Goal: Complete application form: Complete application form

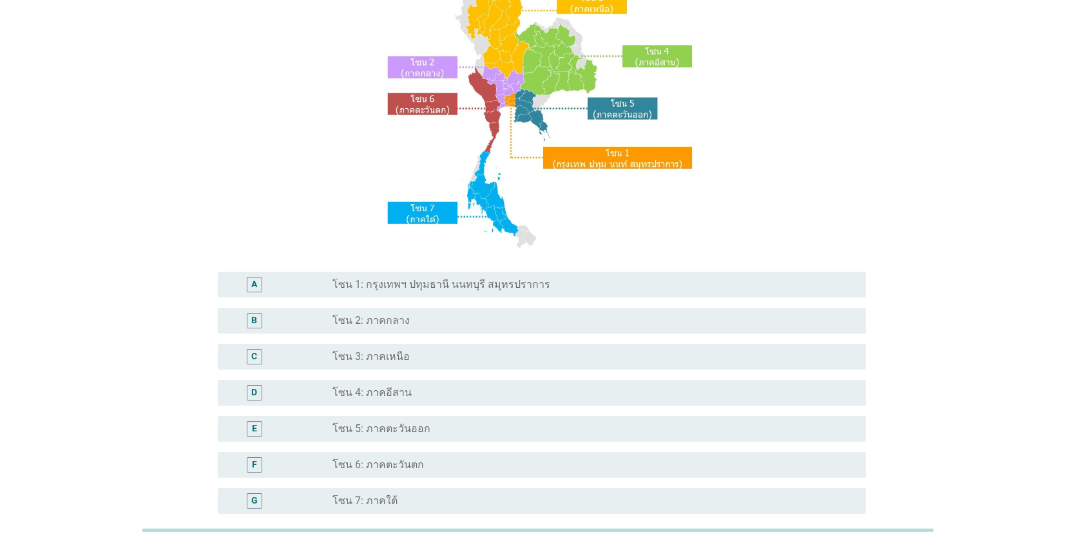
scroll to position [129, 0]
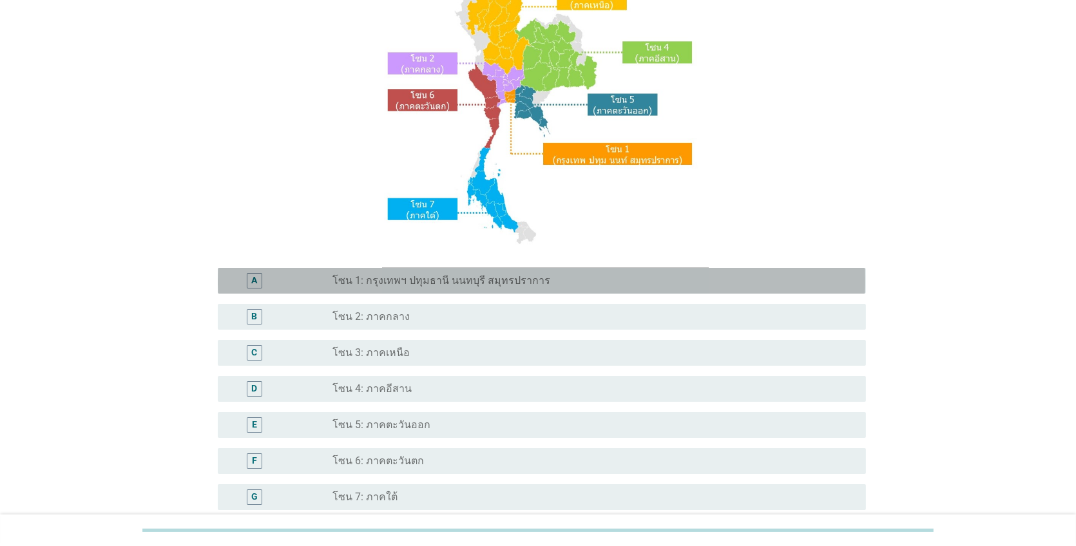
click at [520, 285] on label "โซน 1: กรุงเทพฯ ปทุมธานี นนทบุรี สมุทรปราการ" at bounding box center [442, 280] width 218 height 13
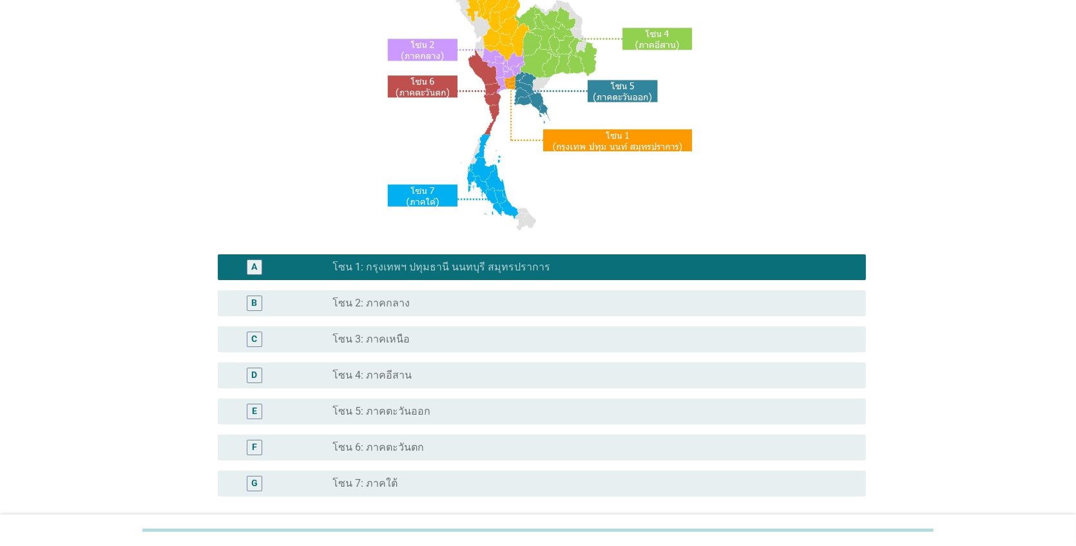
scroll to position [258, 0]
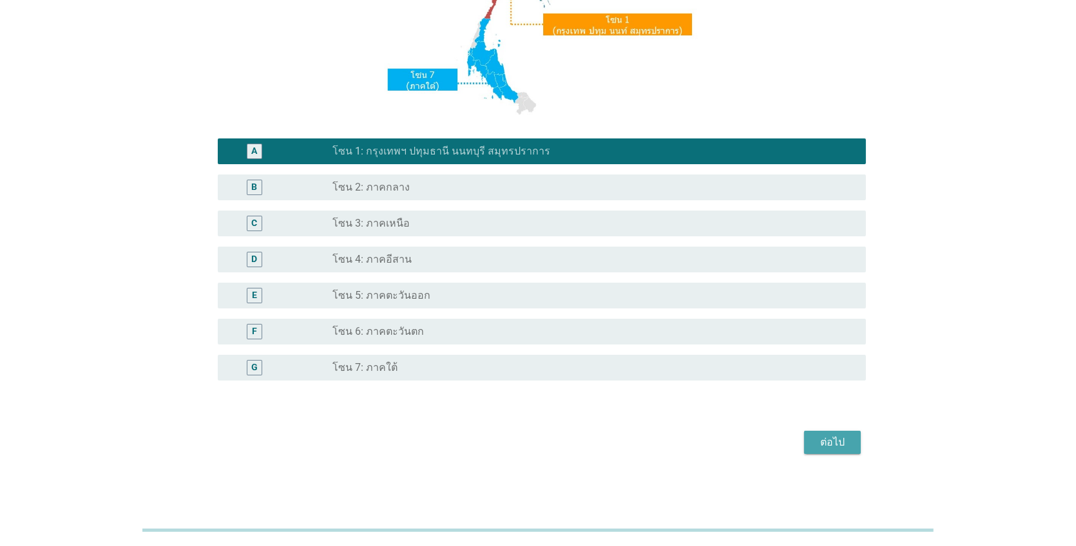
click at [823, 435] on div "ต่อไป" at bounding box center [832, 442] width 36 height 15
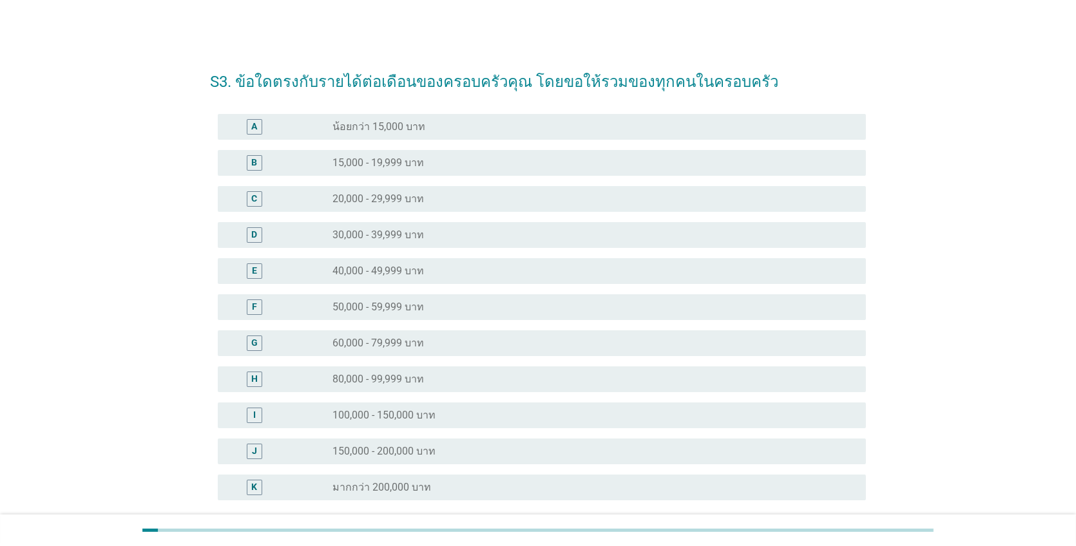
click at [408, 238] on label "30,000 - 39,999 บาท" at bounding box center [378, 235] width 91 height 13
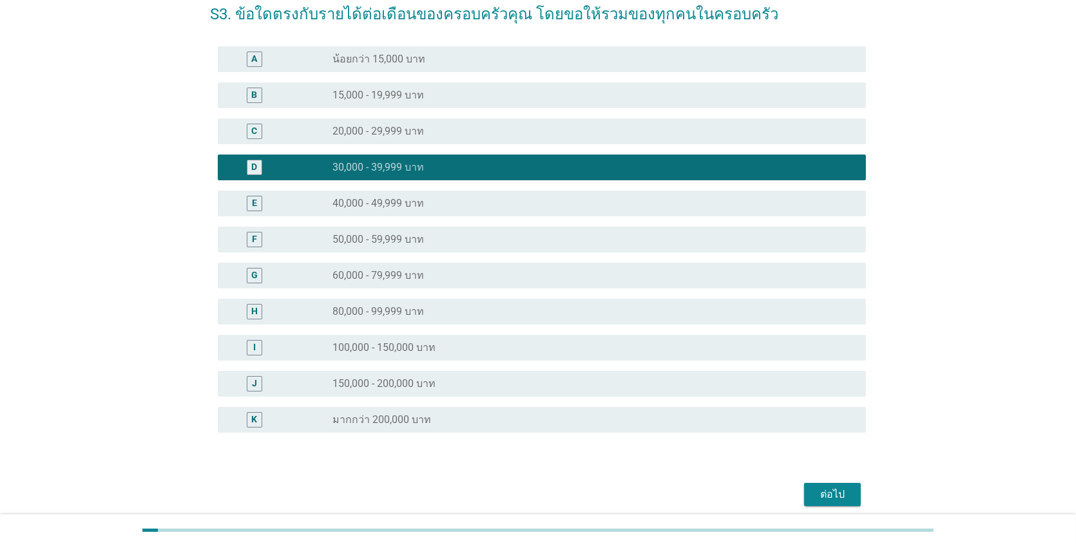
scroll to position [119, 0]
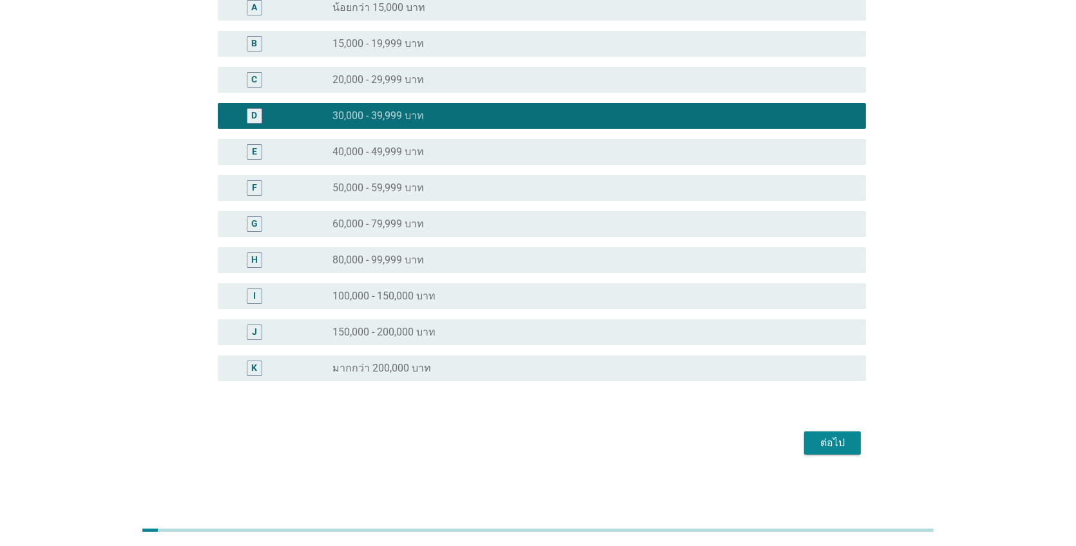
click at [839, 436] on div "ต่อไป" at bounding box center [832, 442] width 36 height 15
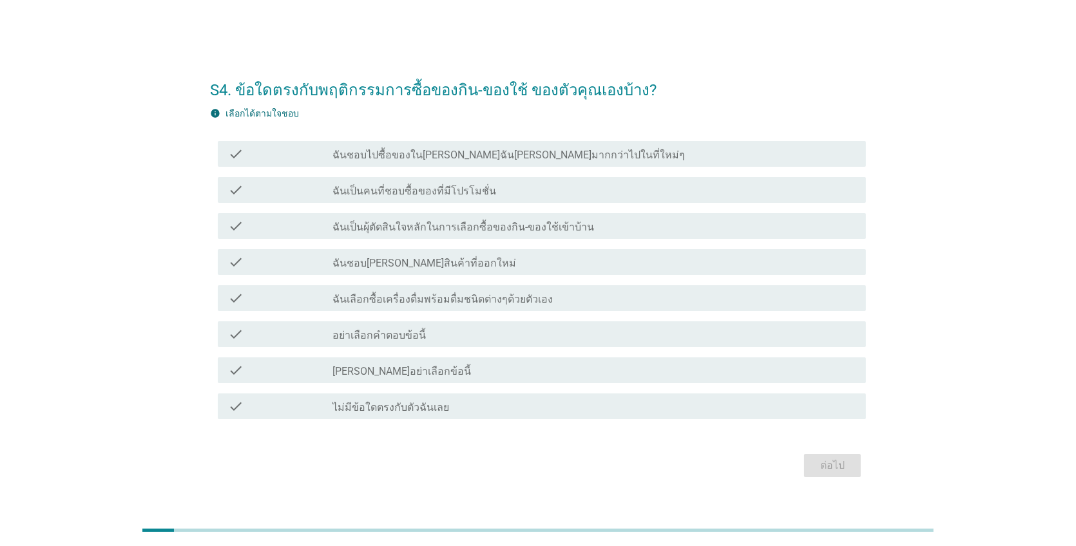
click at [405, 177] on div "check check_box_outline_blank ฉันเป็นคนที่ชอบซื้อของที่มีโปรโมชั่น" at bounding box center [541, 190] width 647 height 26
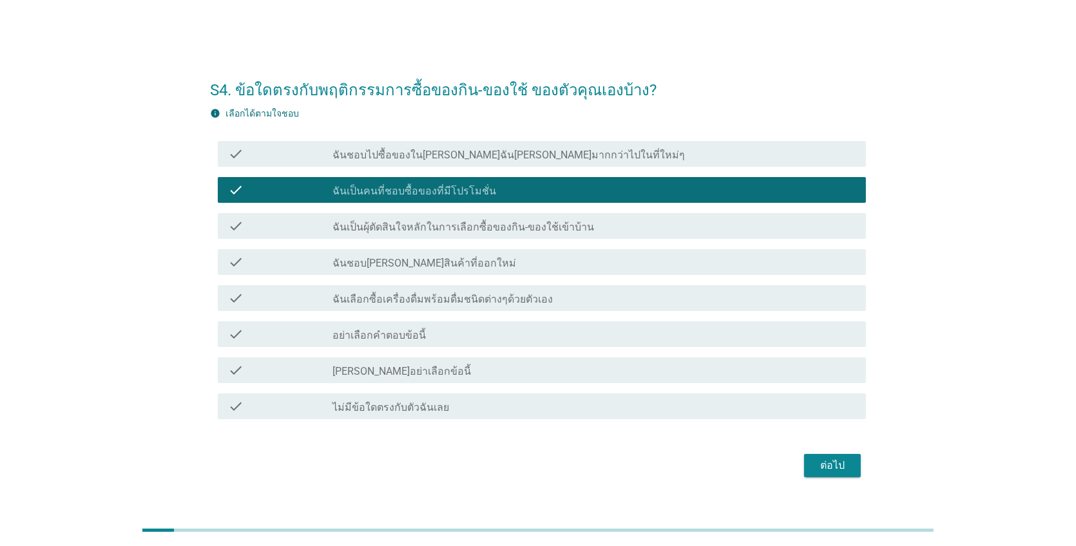
click at [399, 210] on div "check check_box_outline_blank ฉันเป็นผุ้ตัดสินใจหลักในการเลือกซื้อของกิน-ของใช้…" at bounding box center [537, 226] width 655 height 36
click at [398, 225] on label "ฉันเป็นผุ้ตัดสินใจหลักในการเลือกซื้อของกิน-ของใช้เข้าบ้าน" at bounding box center [464, 227] width 262 height 13
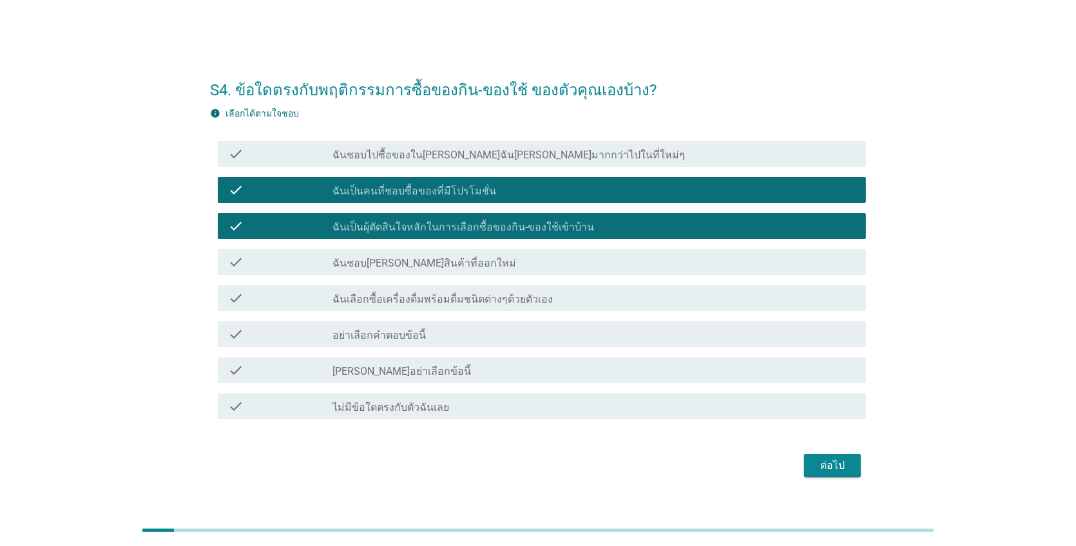
click at [396, 259] on label "ฉันชอบ[PERSON_NAME]สินค้าที่ออกใหม่" at bounding box center [425, 263] width 184 height 13
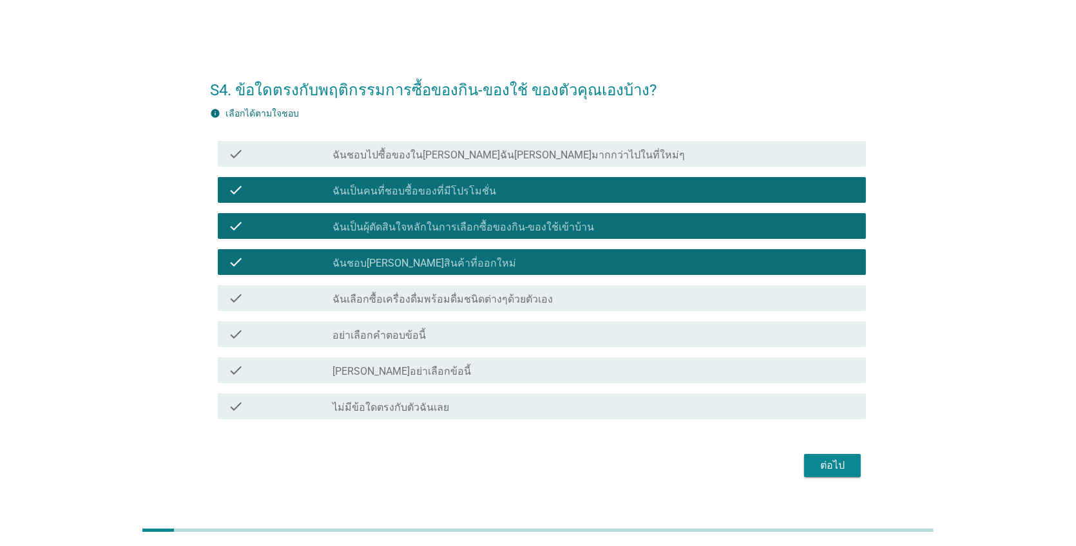
click at [399, 291] on div "check_box_outline_blank ฉันเลือกซื้อเครื่องดื่มพร้อมดื่มชนิดต่างๆด้วยตัวเอง" at bounding box center [594, 298] width 522 height 15
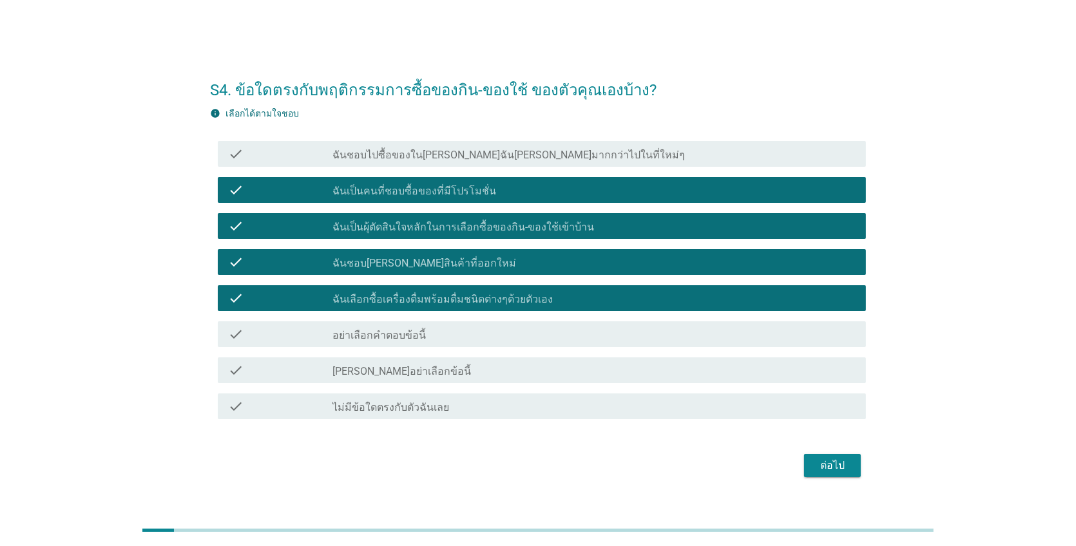
click at [842, 474] on button "ต่อไป" at bounding box center [832, 465] width 57 height 23
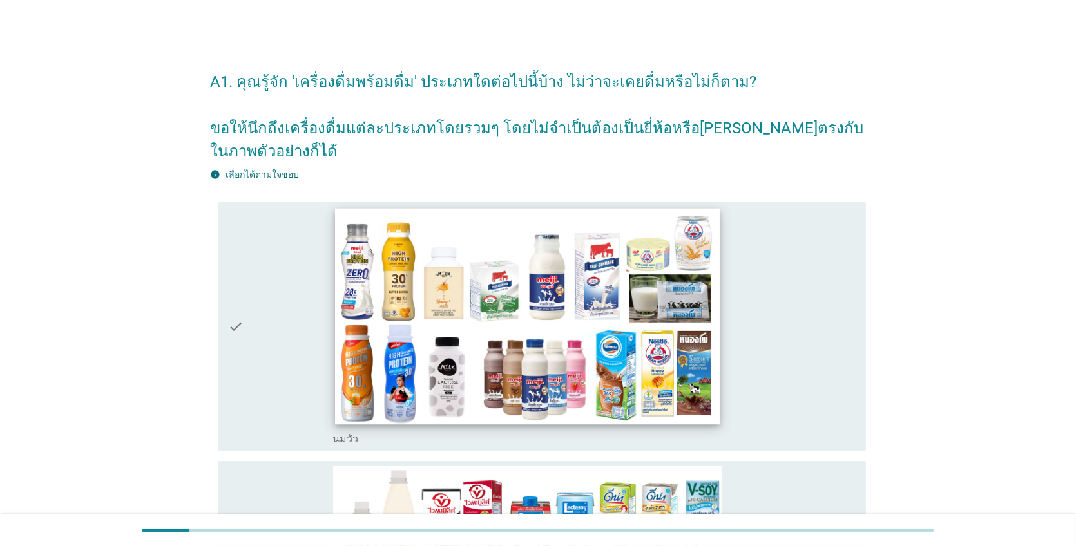
scroll to position [64, 0]
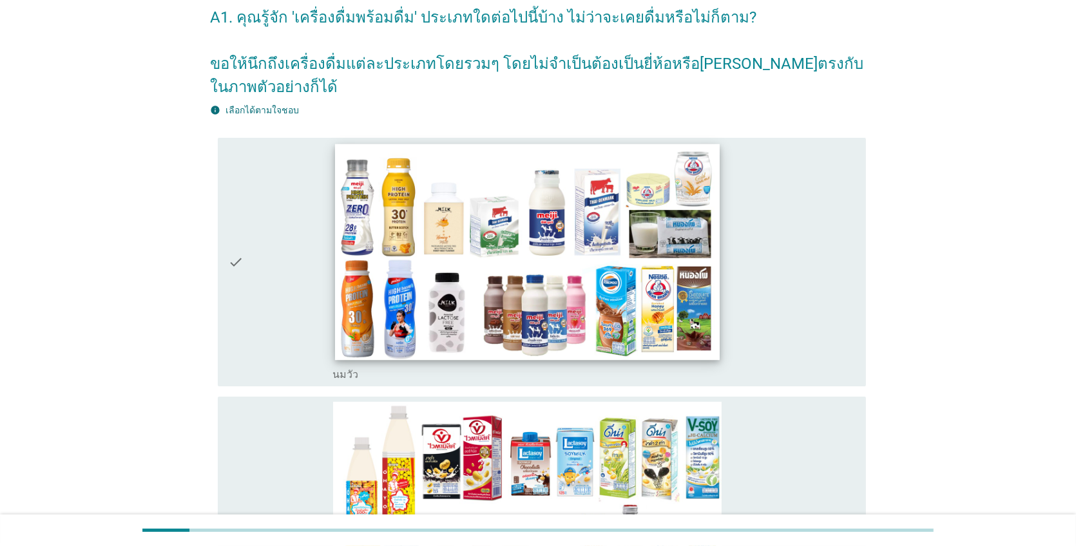
click at [546, 289] on img at bounding box center [527, 252] width 385 height 216
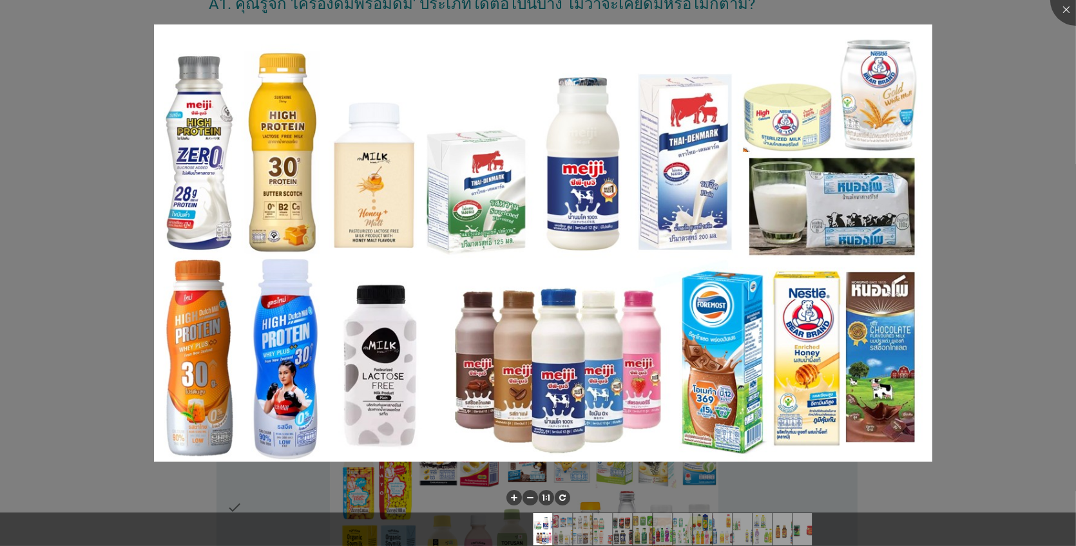
scroll to position [258, 0]
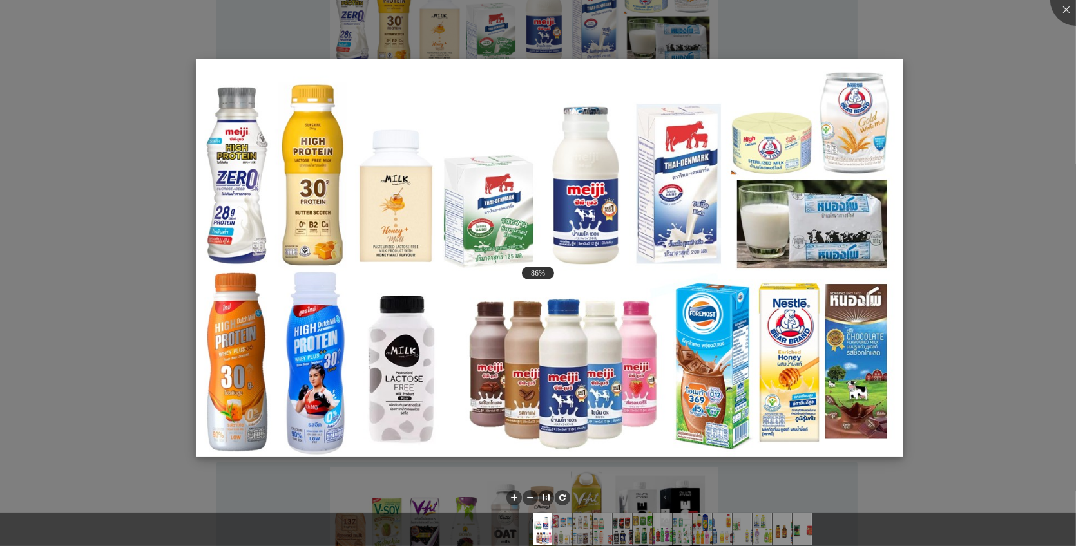
click at [734, 311] on img at bounding box center [549, 258] width 707 height 398
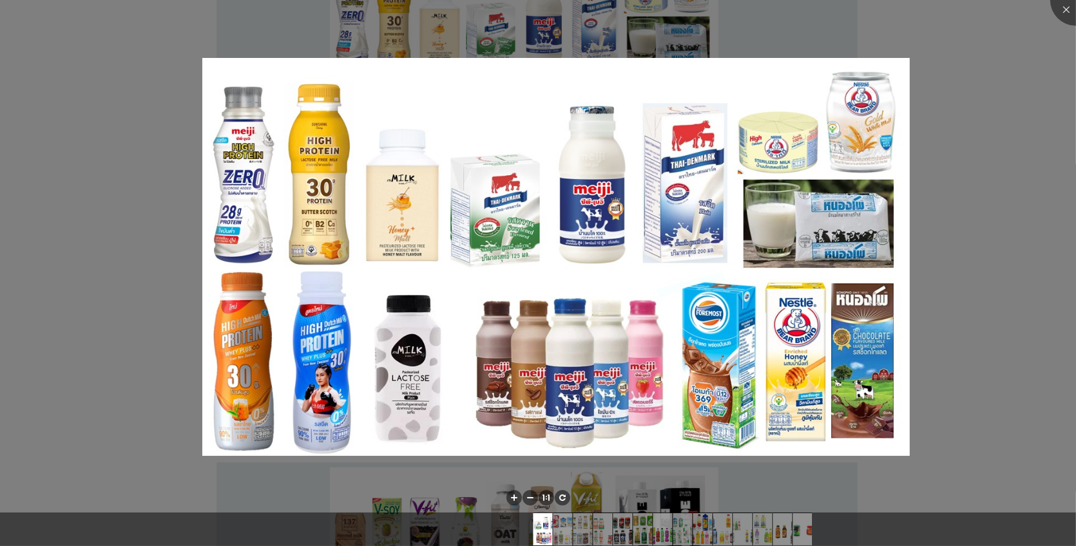
click at [913, 337] on div at bounding box center [538, 273] width 1076 height 546
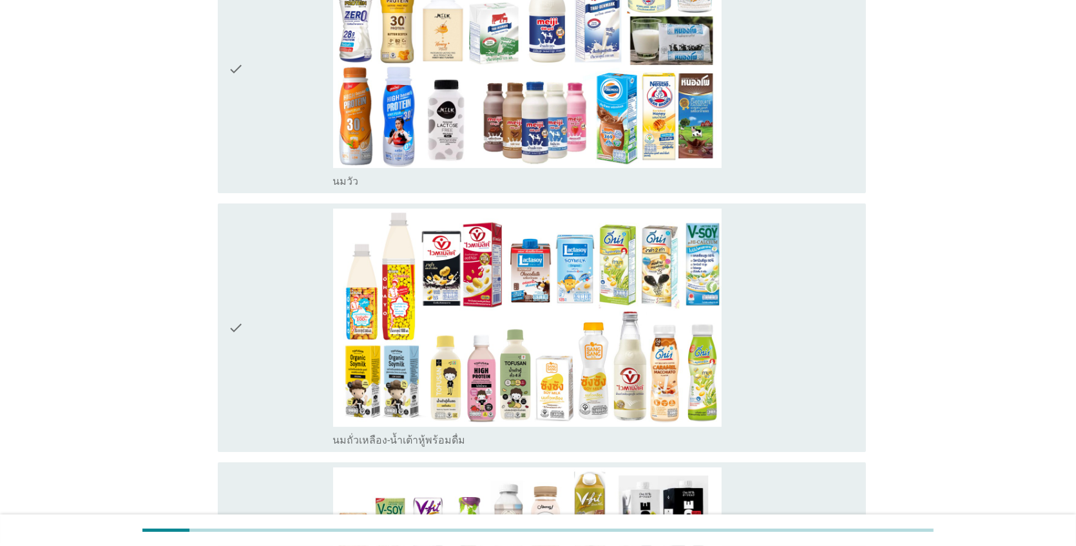
click at [229, 97] on icon "check" at bounding box center [235, 69] width 15 height 238
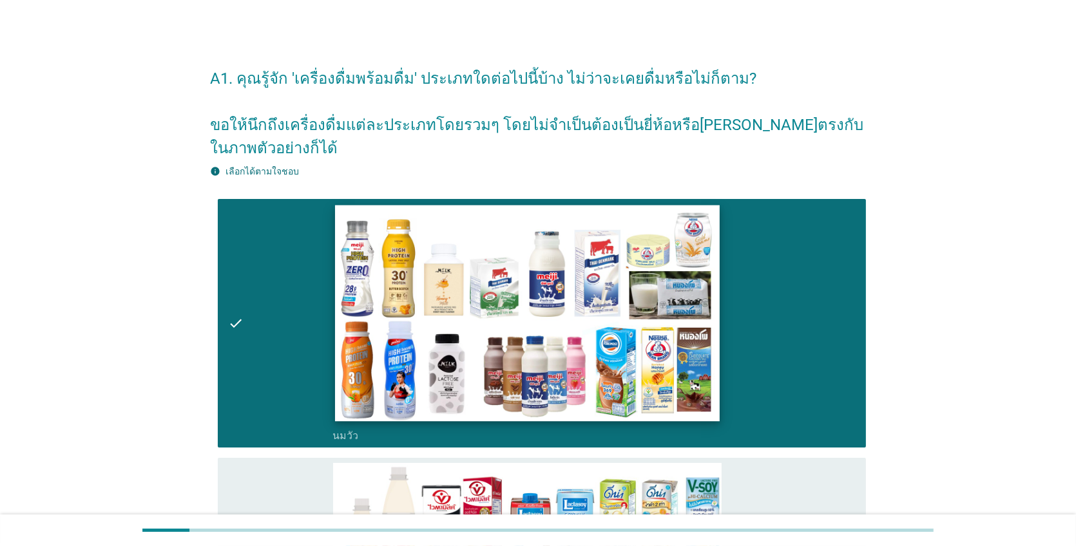
scroll to position [0, 0]
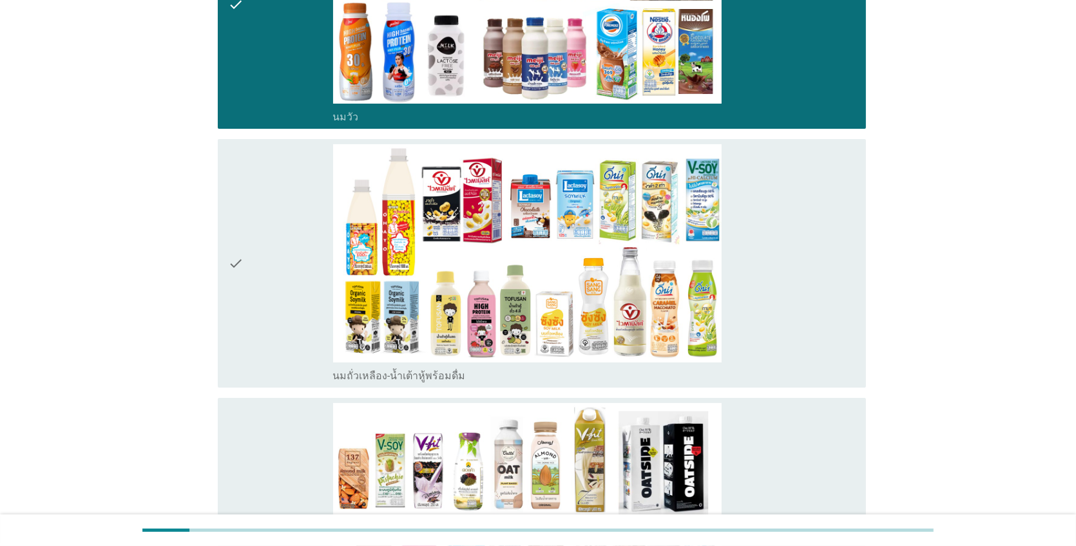
click at [278, 251] on div "check" at bounding box center [280, 263] width 104 height 238
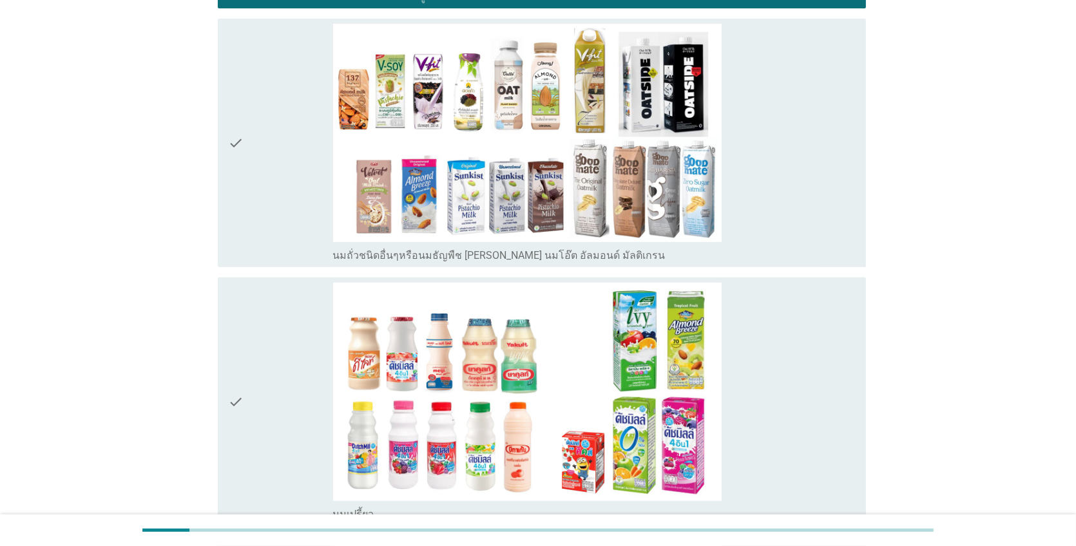
scroll to position [709, 0]
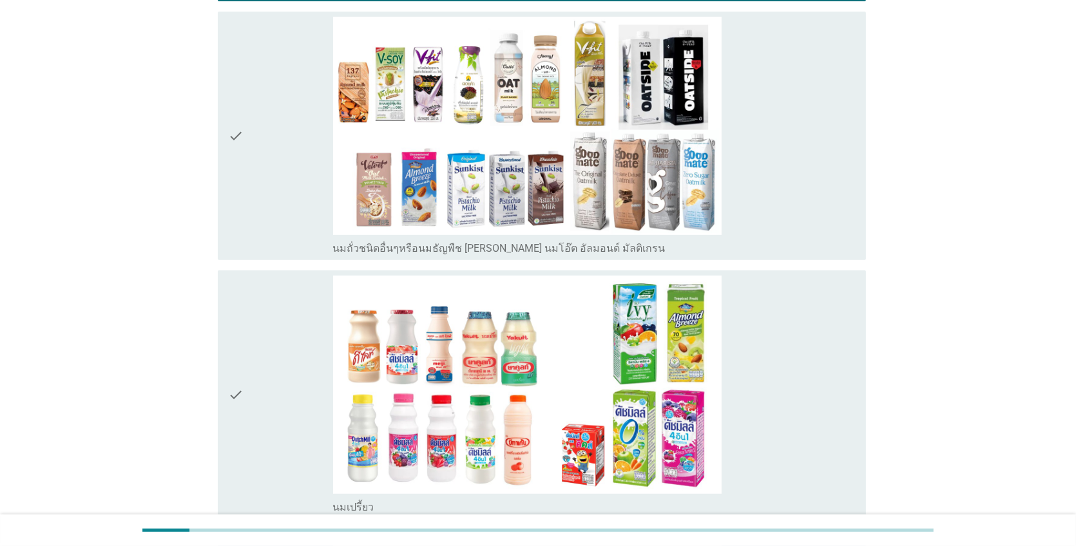
click at [258, 180] on div "check" at bounding box center [280, 136] width 104 height 238
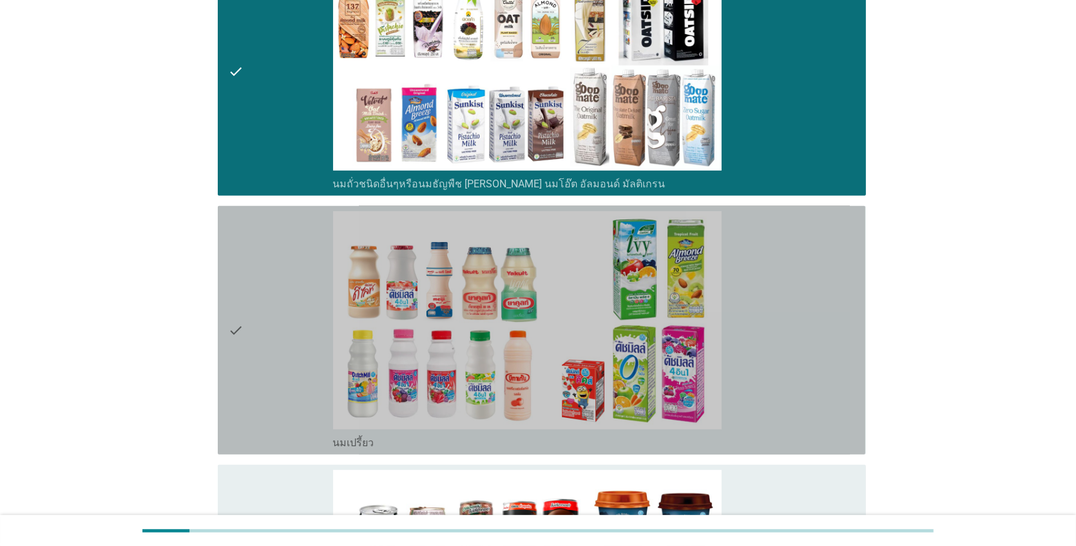
click at [260, 274] on div "check" at bounding box center [280, 330] width 104 height 238
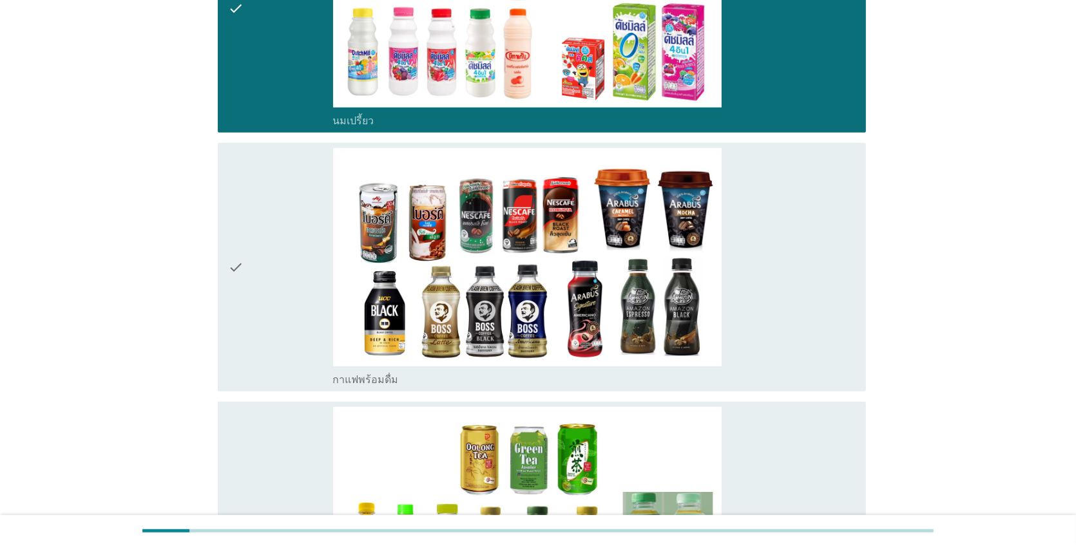
click at [257, 289] on div "check" at bounding box center [280, 267] width 104 height 238
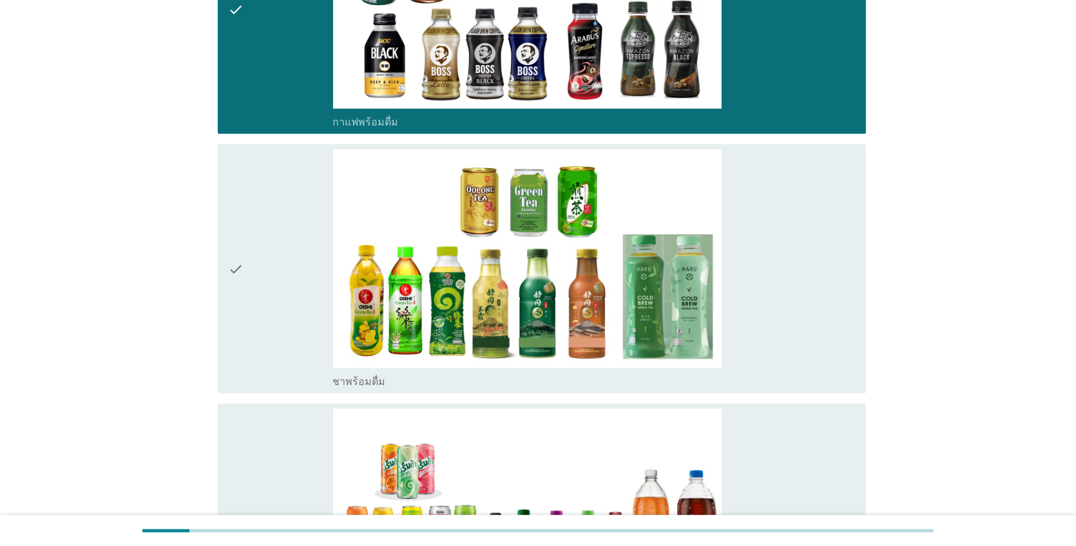
click at [258, 296] on div "check" at bounding box center [280, 268] width 104 height 238
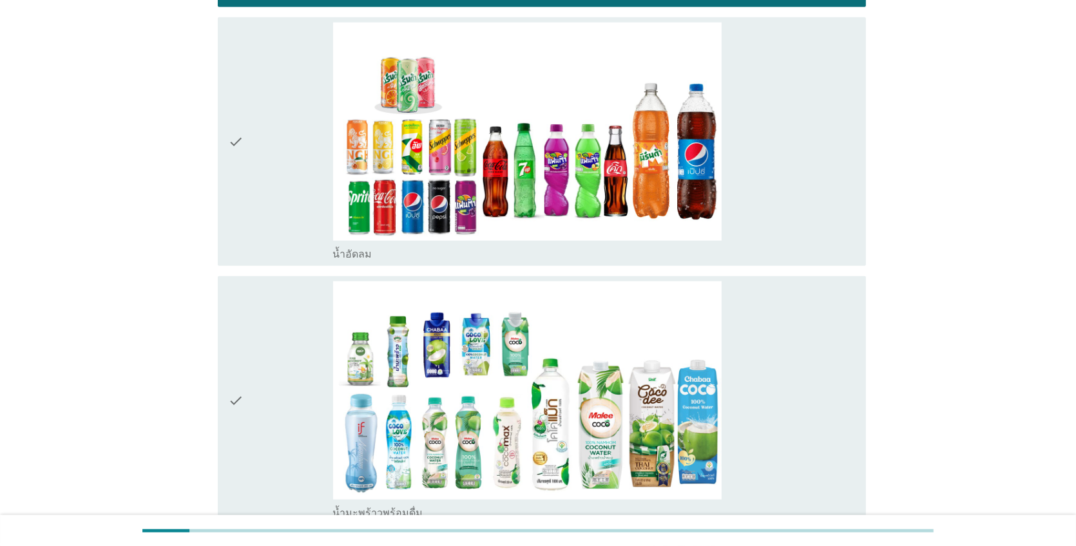
click at [258, 191] on div "check" at bounding box center [280, 142] width 104 height 238
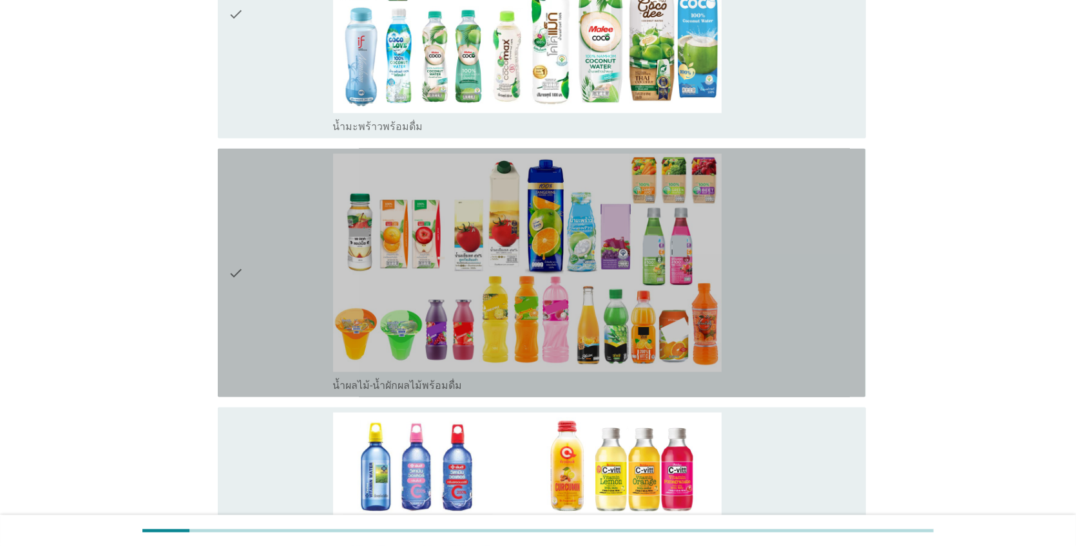
click at [272, 334] on div "check" at bounding box center [280, 273] width 104 height 238
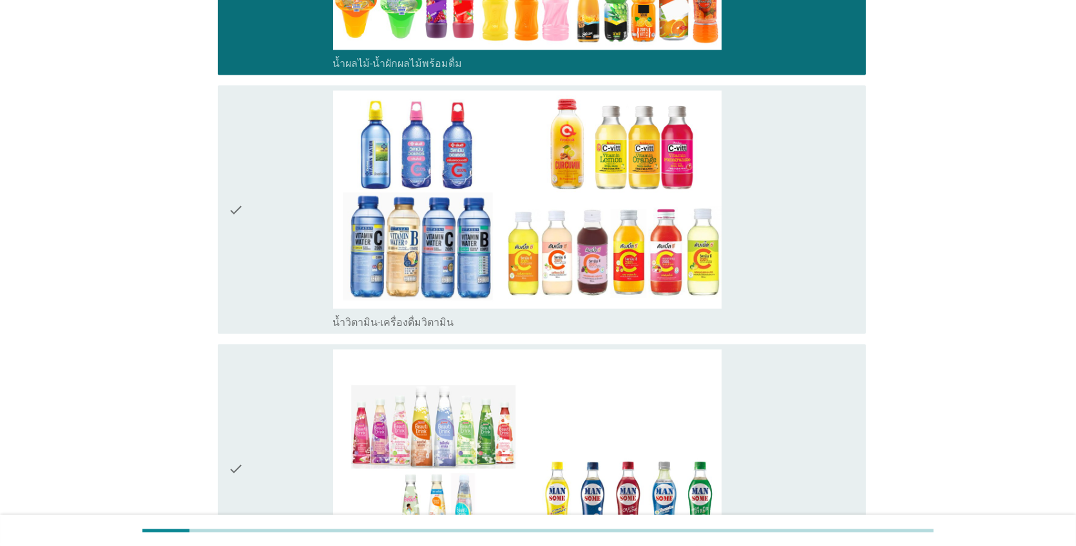
click at [258, 260] on div "check" at bounding box center [280, 210] width 104 height 238
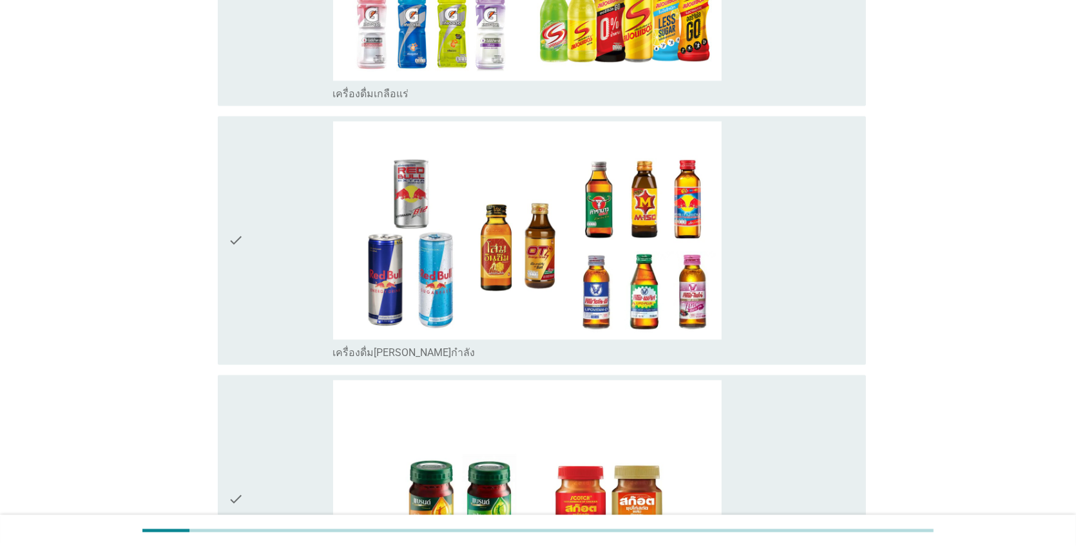
scroll to position [3286, 0]
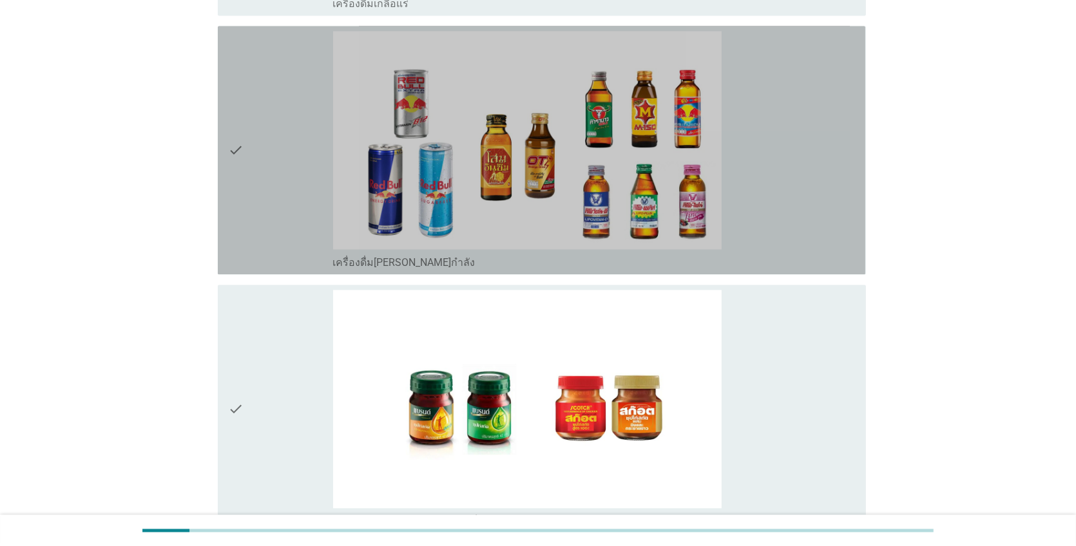
click at [276, 249] on div "check" at bounding box center [280, 150] width 104 height 238
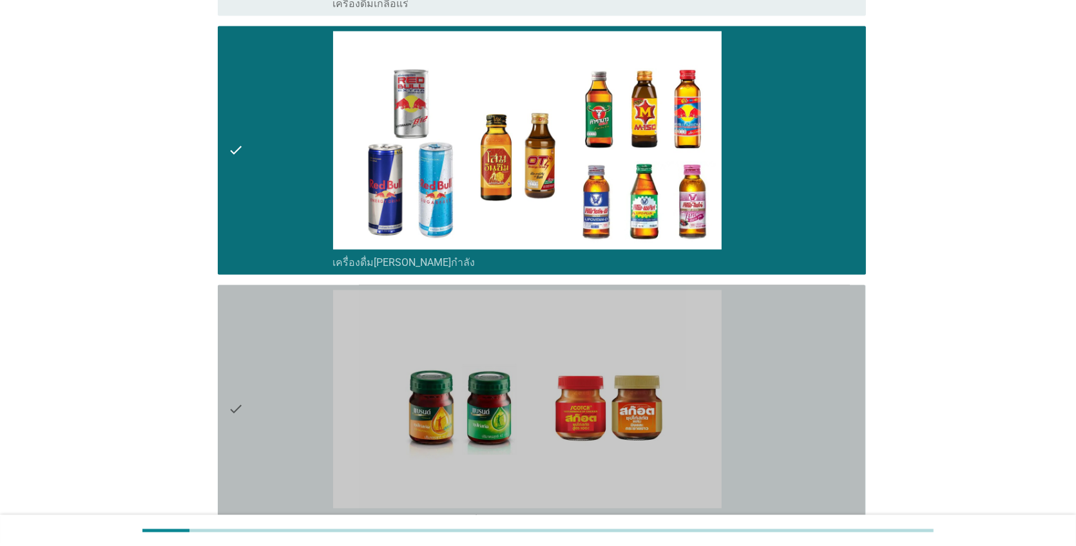
click at [271, 395] on div "check" at bounding box center [280, 409] width 104 height 238
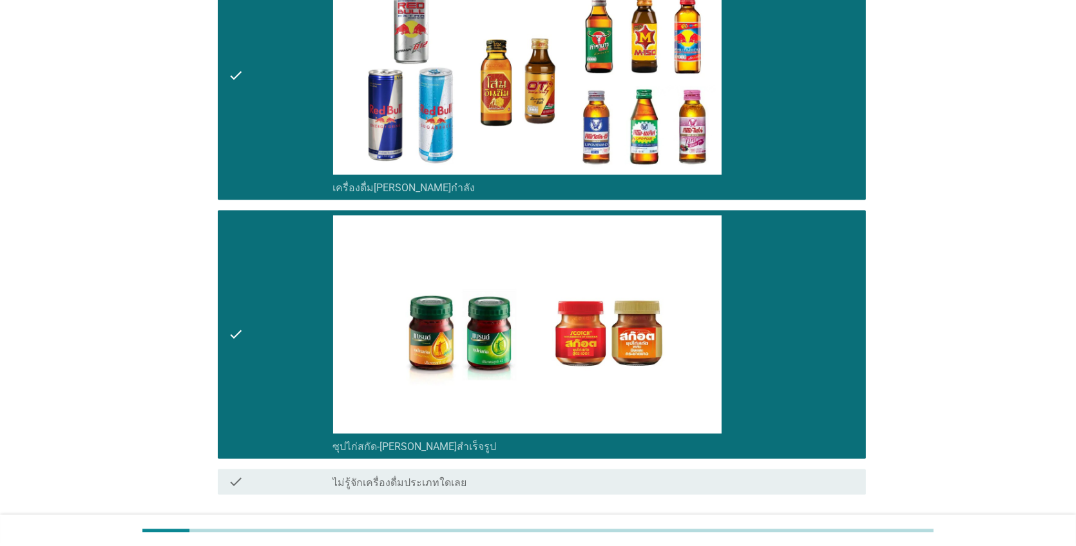
scroll to position [3462, 0]
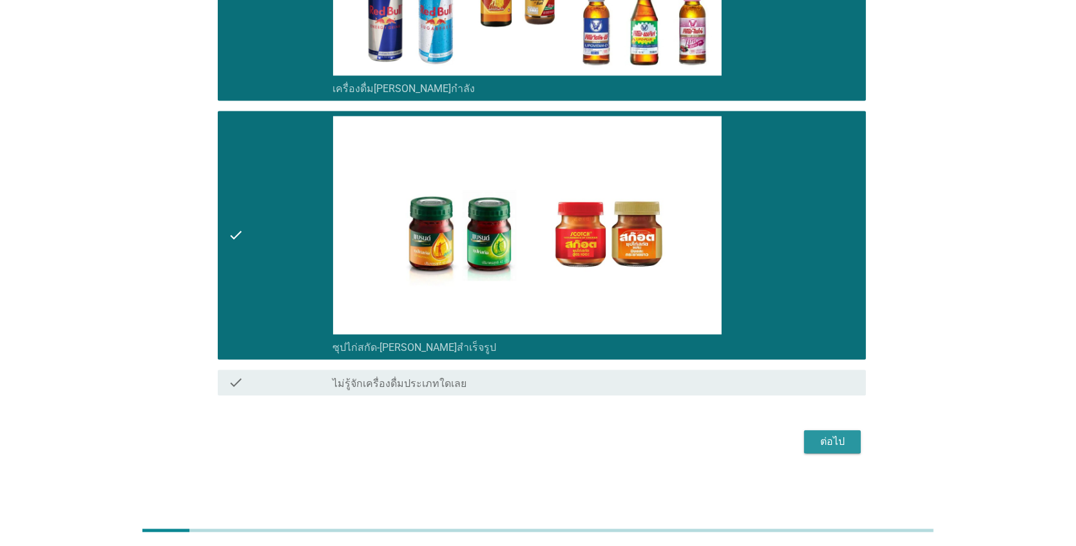
click at [816, 441] on div "ต่อไป" at bounding box center [832, 441] width 36 height 15
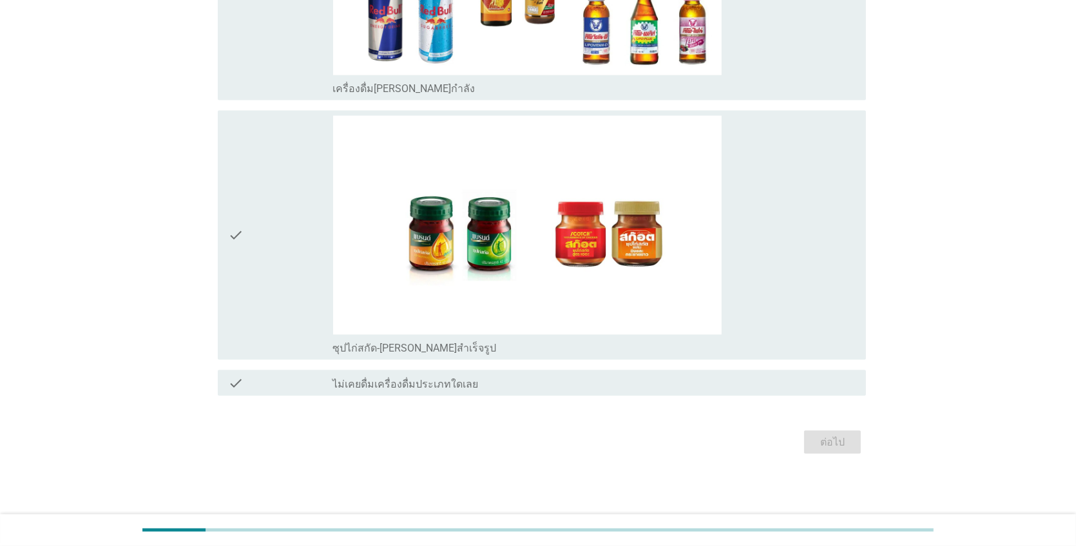
scroll to position [0, 0]
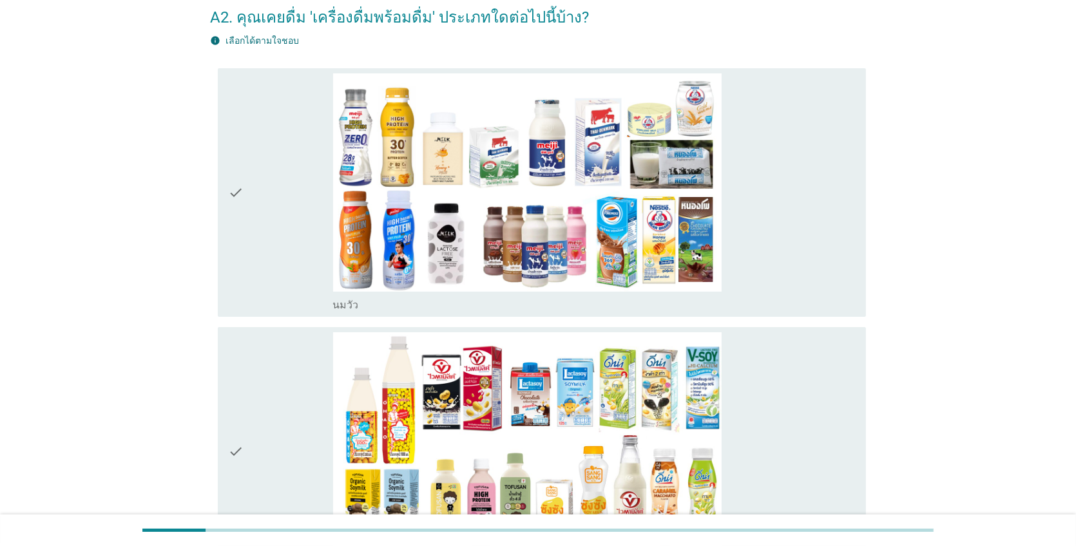
click at [261, 247] on div "check" at bounding box center [280, 192] width 104 height 238
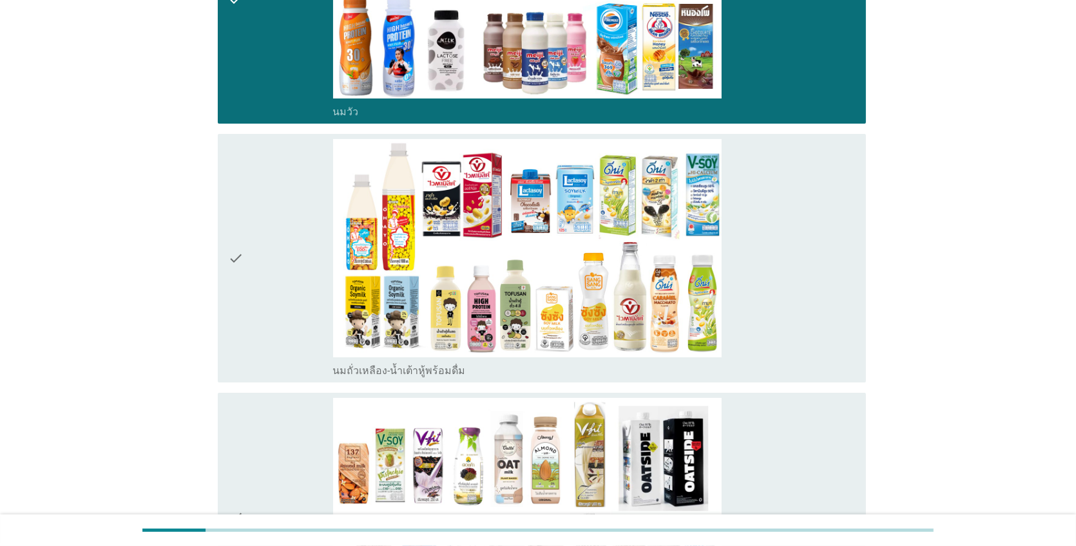
click at [258, 286] on div "check" at bounding box center [280, 258] width 104 height 238
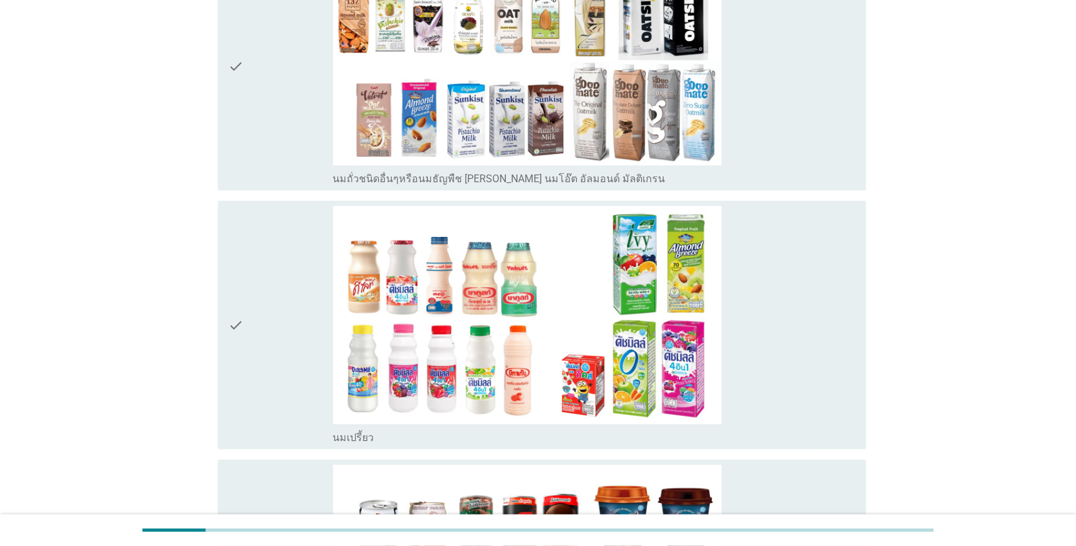
click at [259, 291] on div "check" at bounding box center [280, 325] width 104 height 238
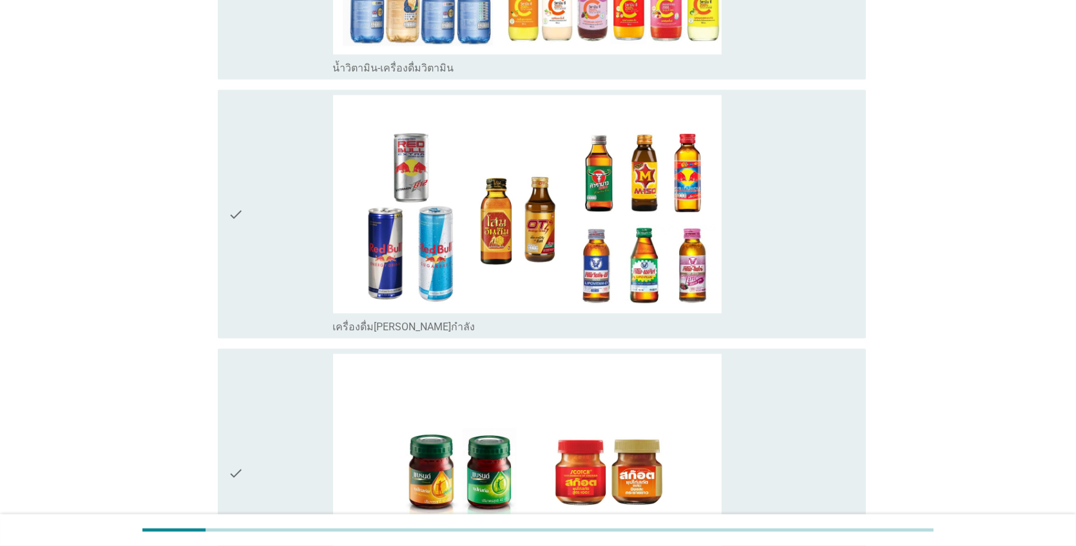
scroll to position [2512, 0]
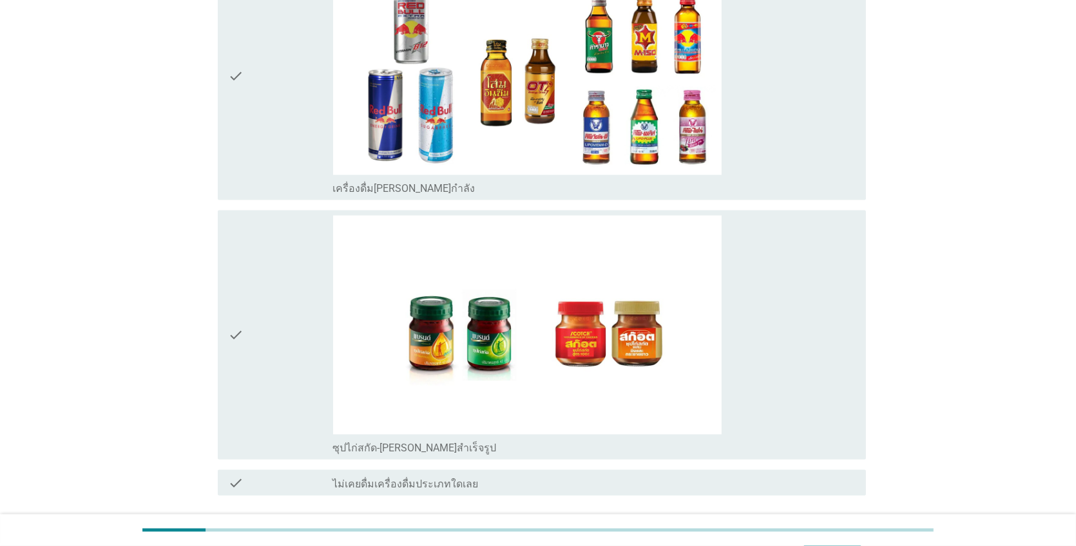
click at [254, 303] on div "check" at bounding box center [280, 335] width 104 height 238
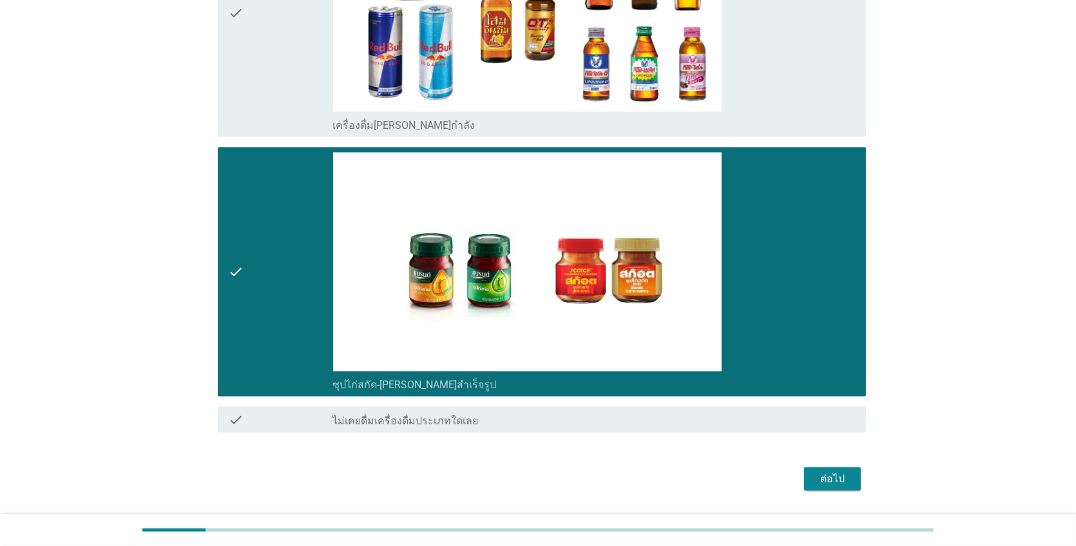
scroll to position [2614, 0]
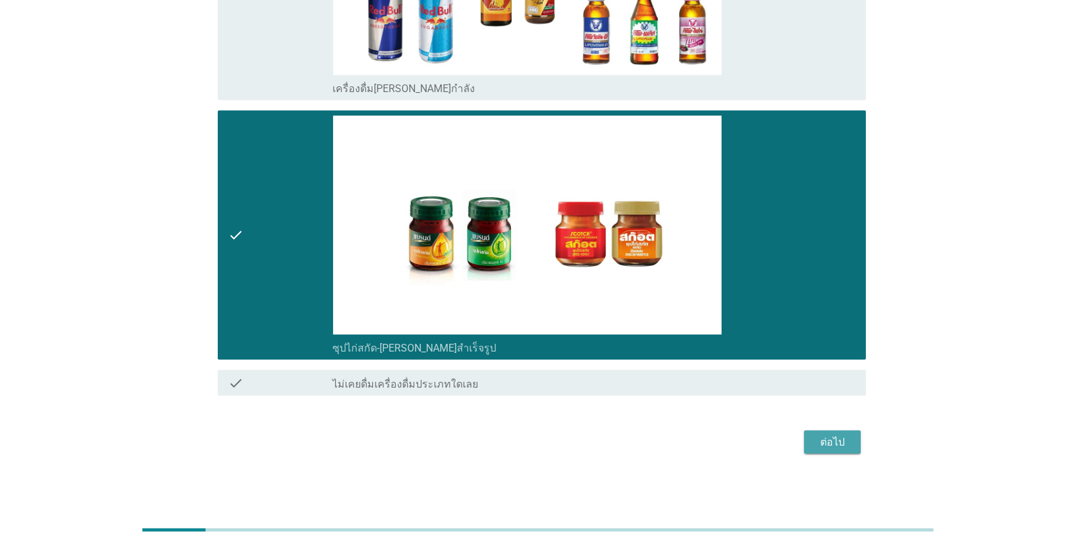
click at [831, 441] on div "ต่อไป" at bounding box center [832, 442] width 36 height 15
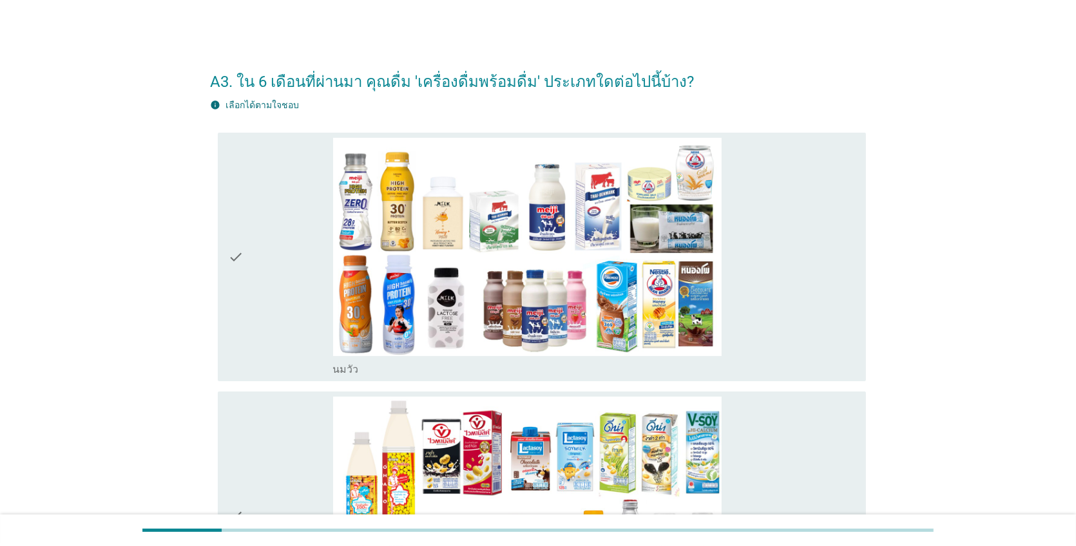
click at [250, 279] on div "check" at bounding box center [280, 257] width 104 height 238
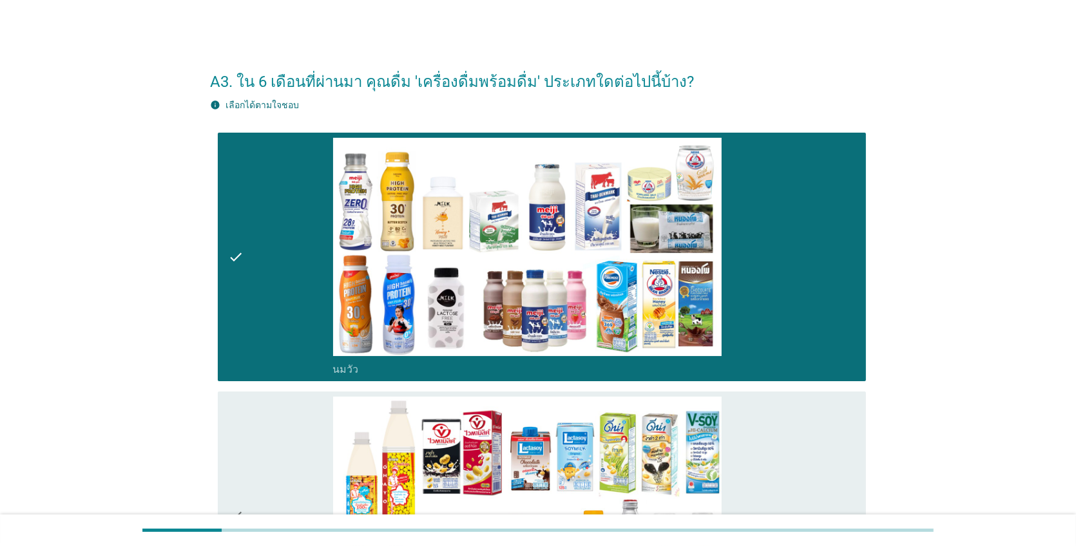
drag, startPoint x: 255, startPoint y: 432, endPoint x: 298, endPoint y: 450, distance: 45.9
click at [256, 432] on div "check" at bounding box center [280, 516] width 104 height 238
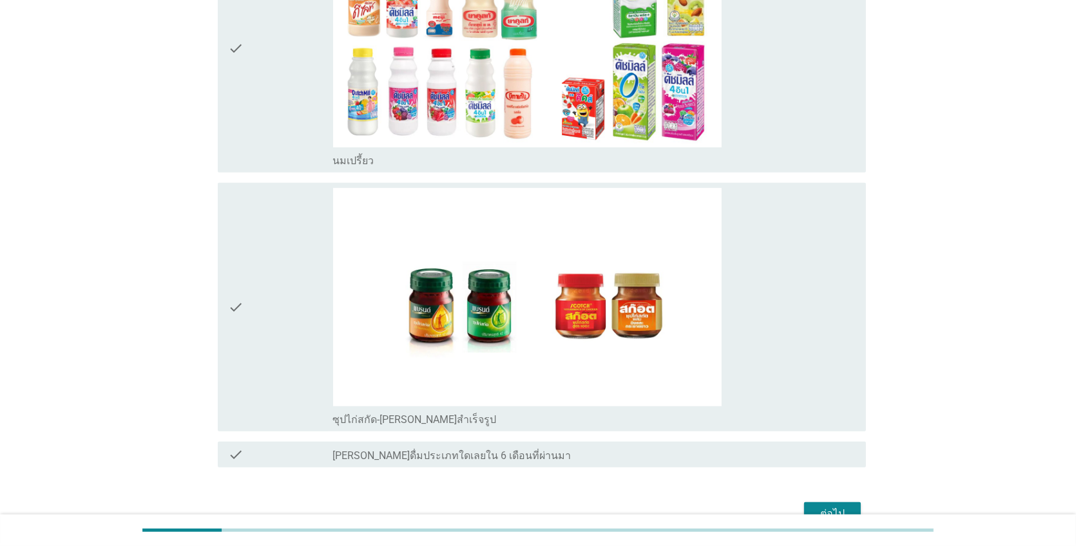
scroll to position [799, 0]
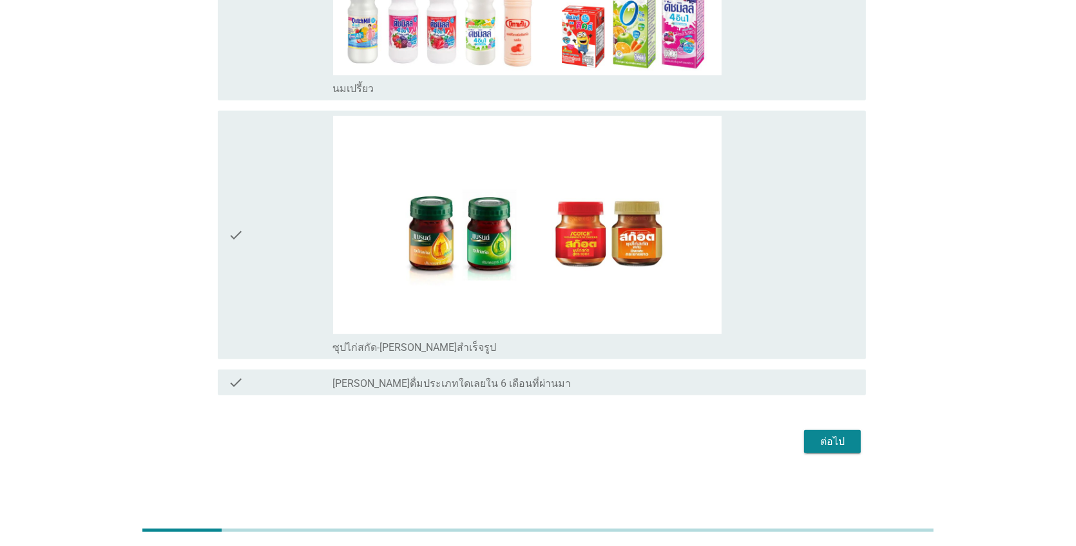
click at [309, 283] on div "check" at bounding box center [280, 235] width 104 height 238
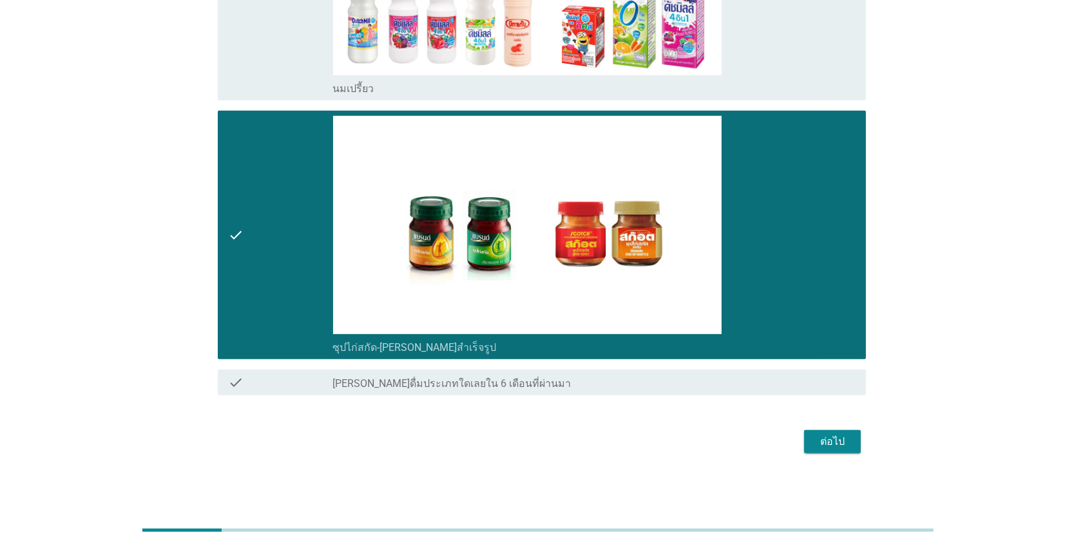
click at [825, 439] on div "ต่อไป" at bounding box center [832, 441] width 36 height 15
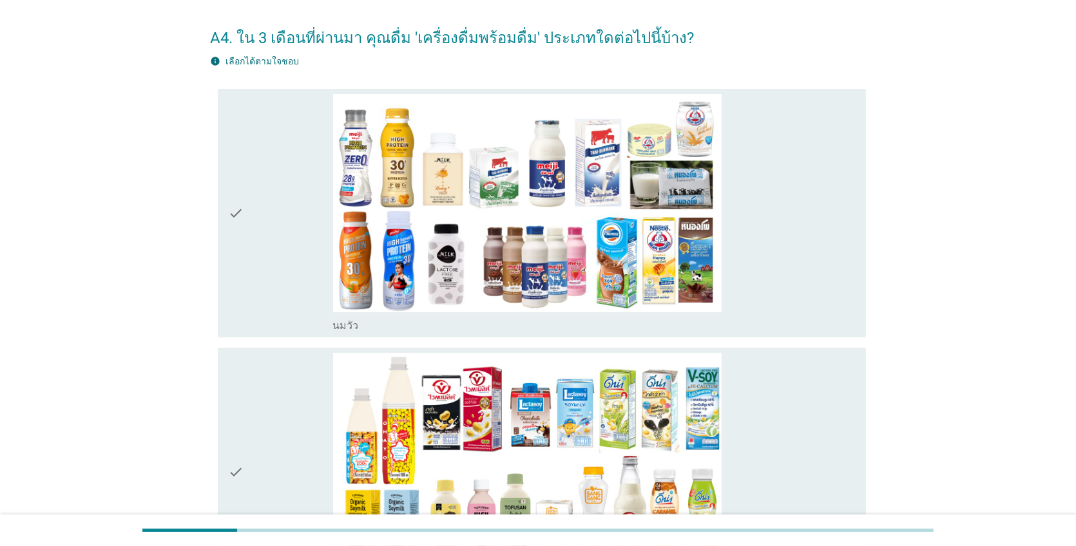
scroll to position [64, 0]
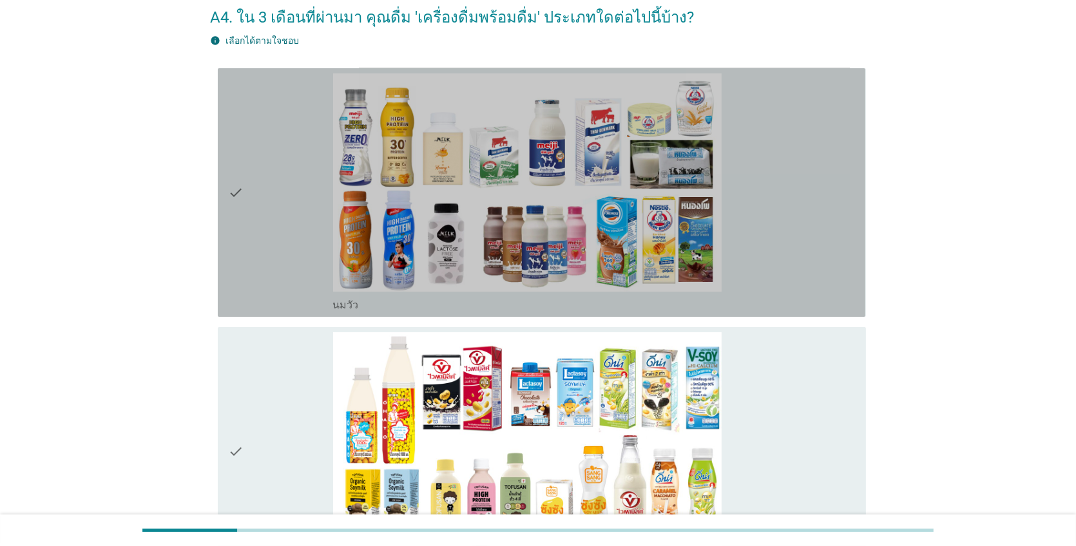
click at [245, 257] on div "check" at bounding box center [280, 192] width 104 height 238
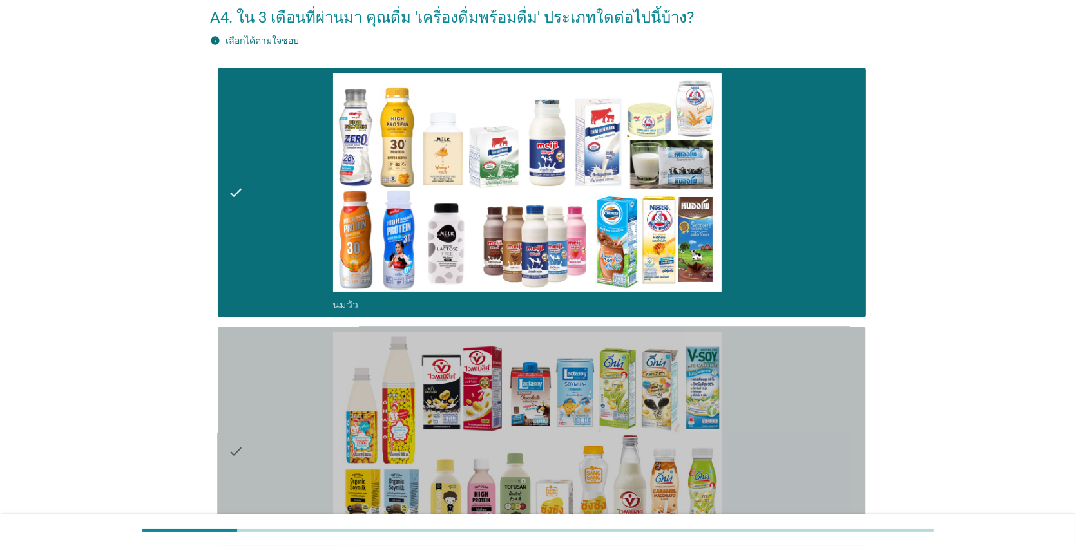
click at [267, 391] on div "check" at bounding box center [280, 451] width 104 height 238
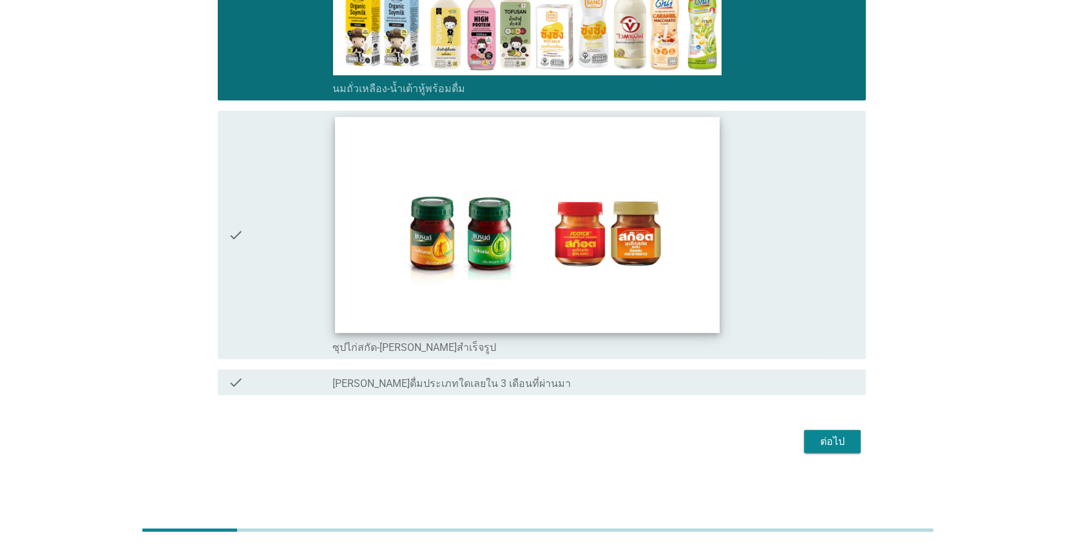
click at [523, 217] on img at bounding box center [527, 225] width 385 height 216
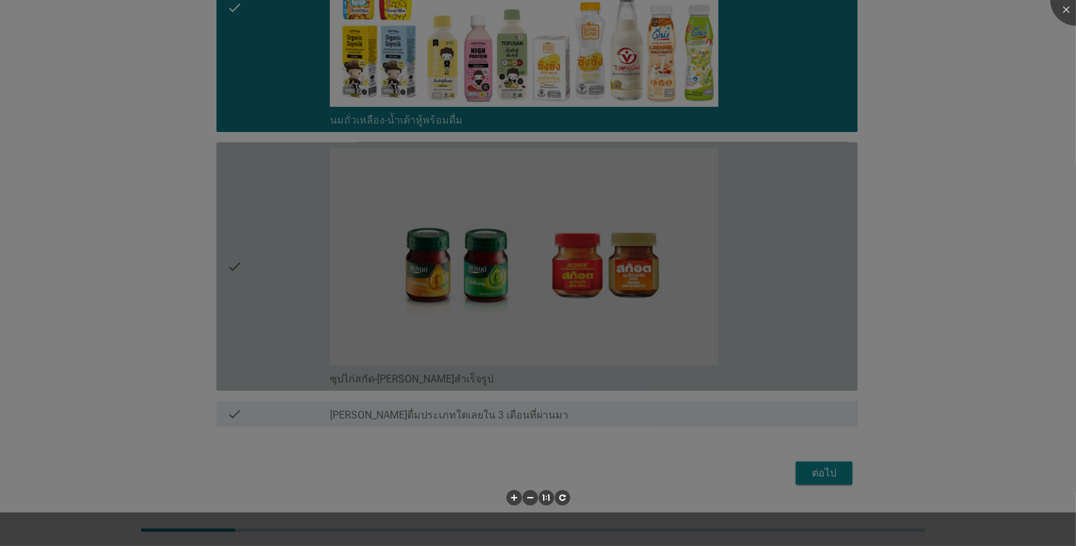
scroll to position [508, 0]
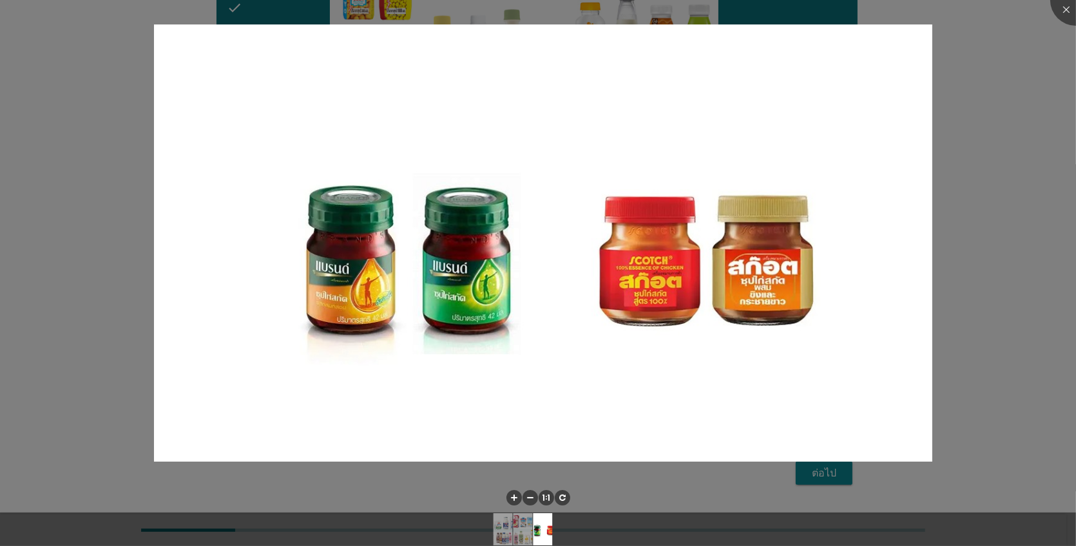
click at [952, 421] on div at bounding box center [538, 273] width 1076 height 546
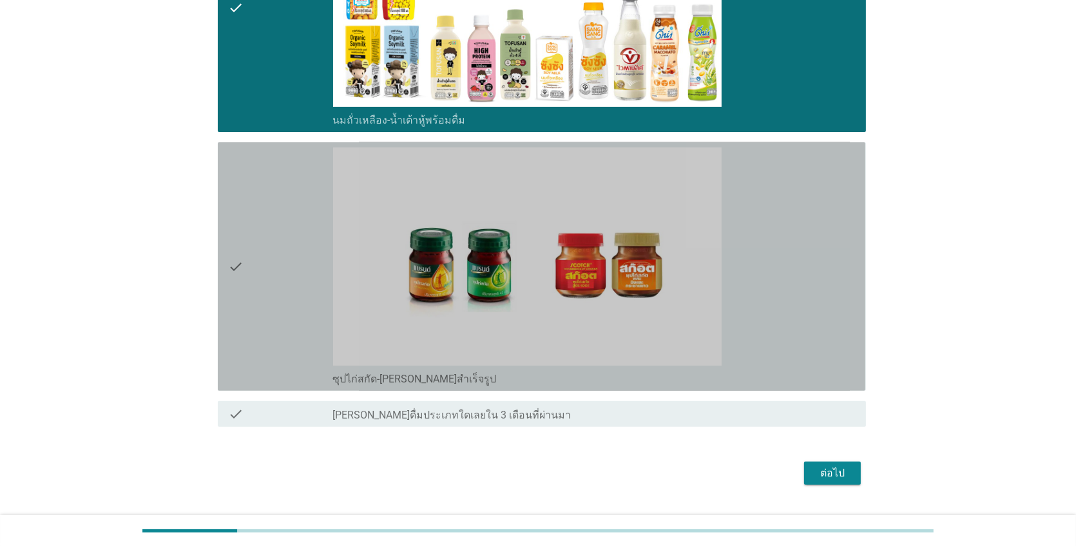
click at [247, 280] on div "check" at bounding box center [280, 267] width 104 height 238
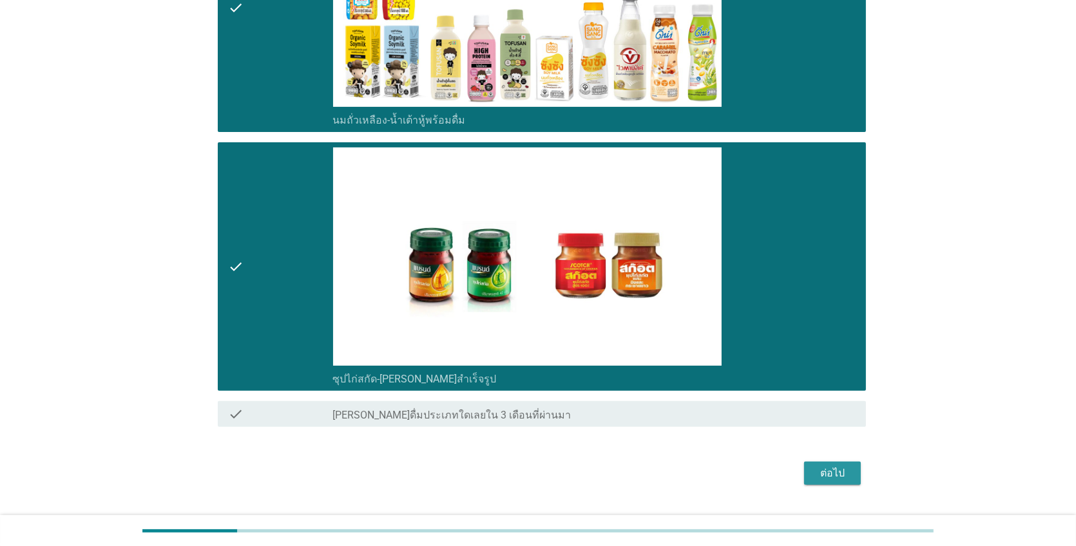
click at [838, 471] on div "ต่อไป" at bounding box center [832, 473] width 36 height 15
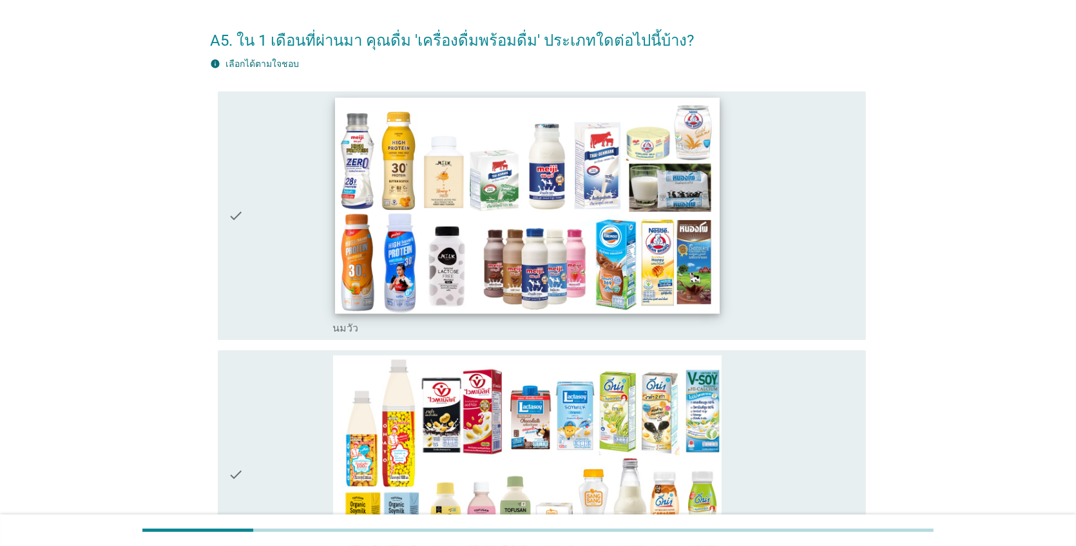
scroll to position [64, 0]
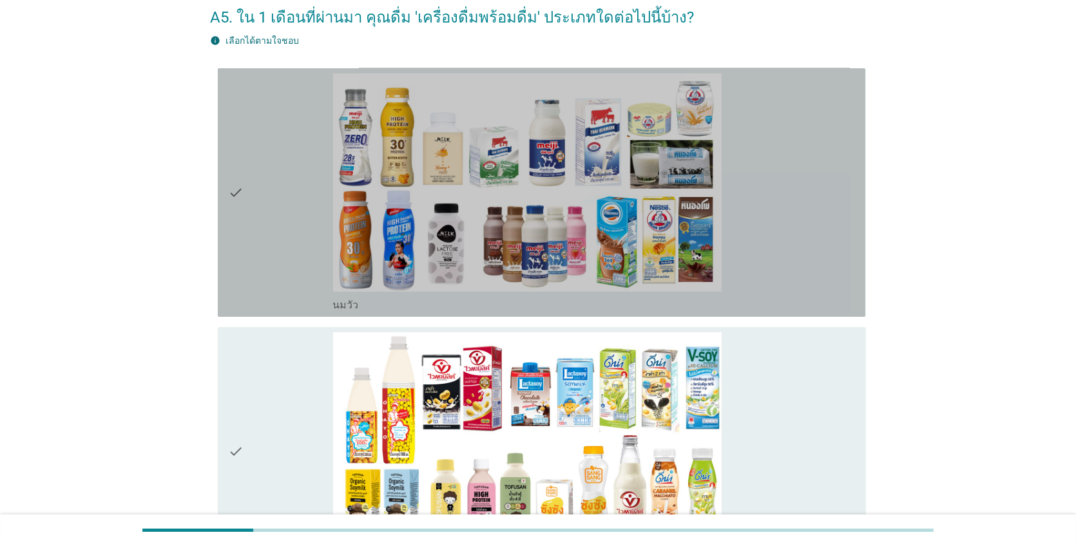
click at [282, 235] on div "check" at bounding box center [280, 192] width 104 height 238
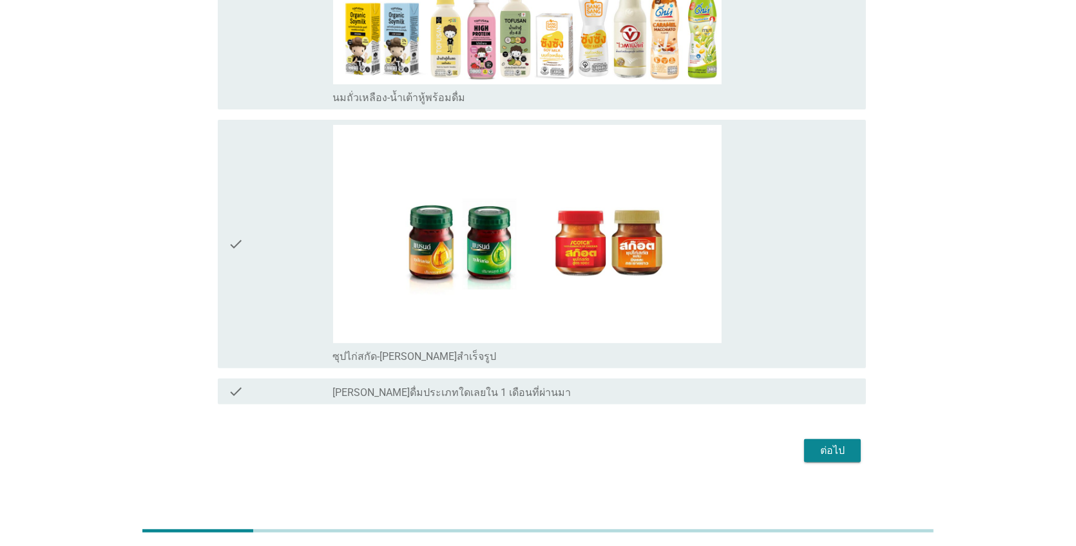
scroll to position [540, 0]
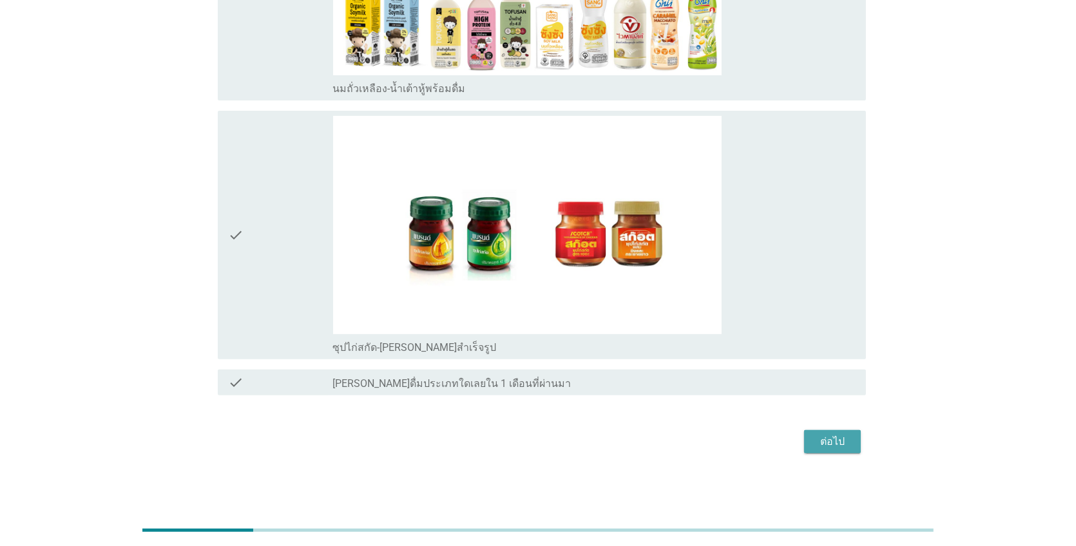
click at [842, 437] on div "ต่อไป" at bounding box center [832, 441] width 36 height 15
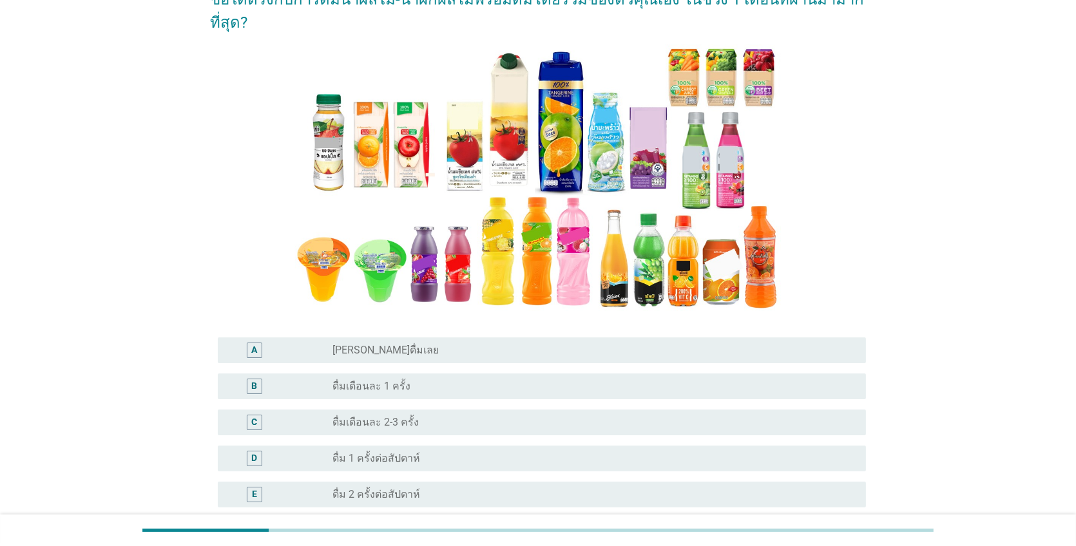
scroll to position [193, 0]
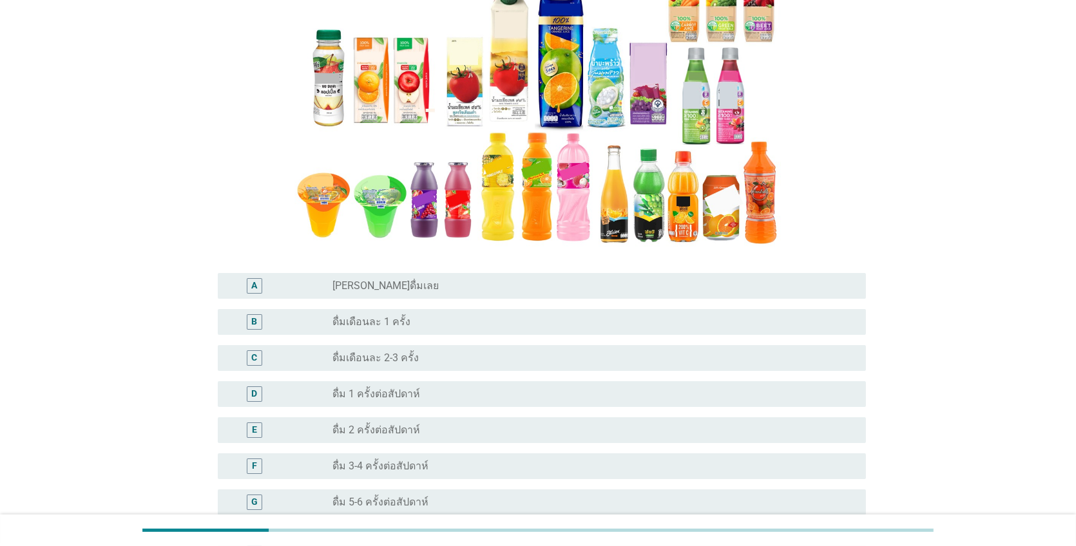
click at [409, 460] on label "ดื่ม 3-4 ครั้งต่อสัปดาห์" at bounding box center [381, 466] width 96 height 13
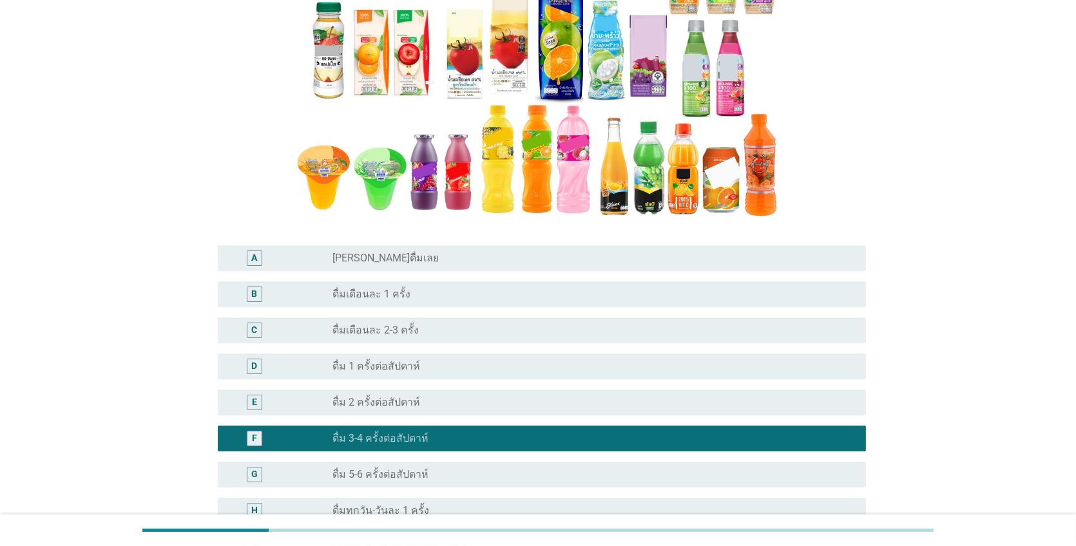
scroll to position [377, 0]
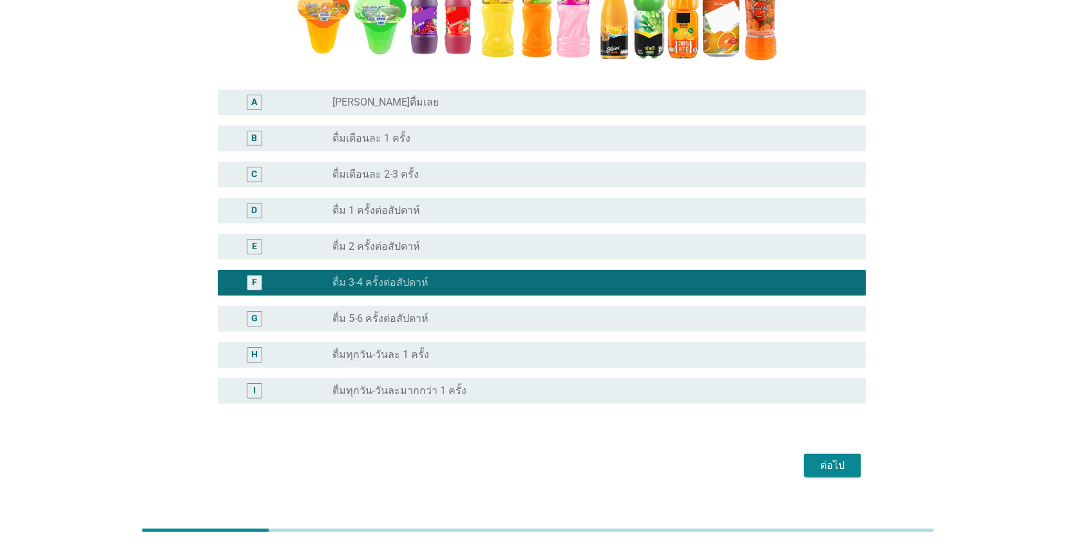
click at [819, 458] on div "ต่อไป" at bounding box center [832, 465] width 36 height 15
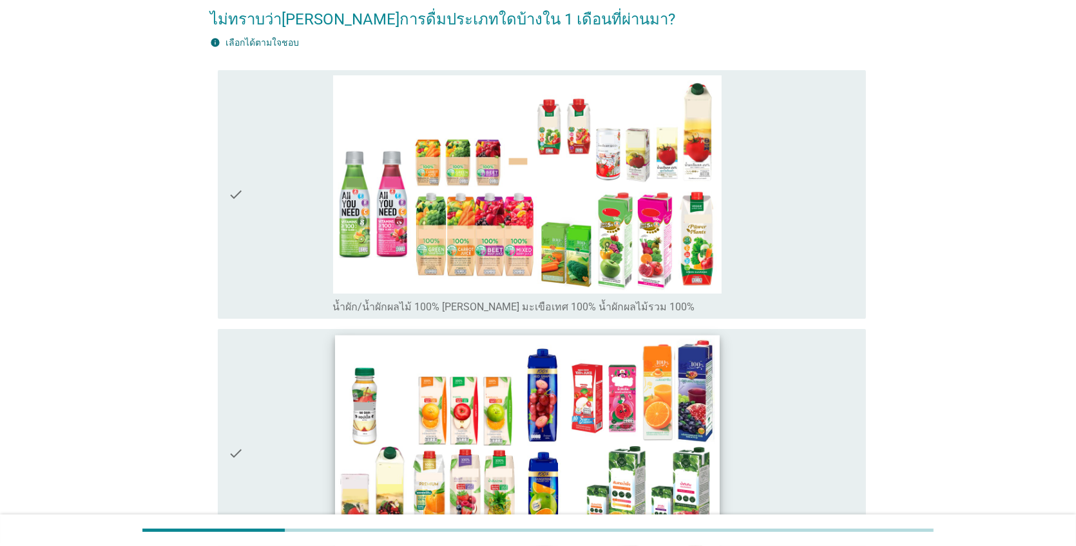
scroll to position [44, 0]
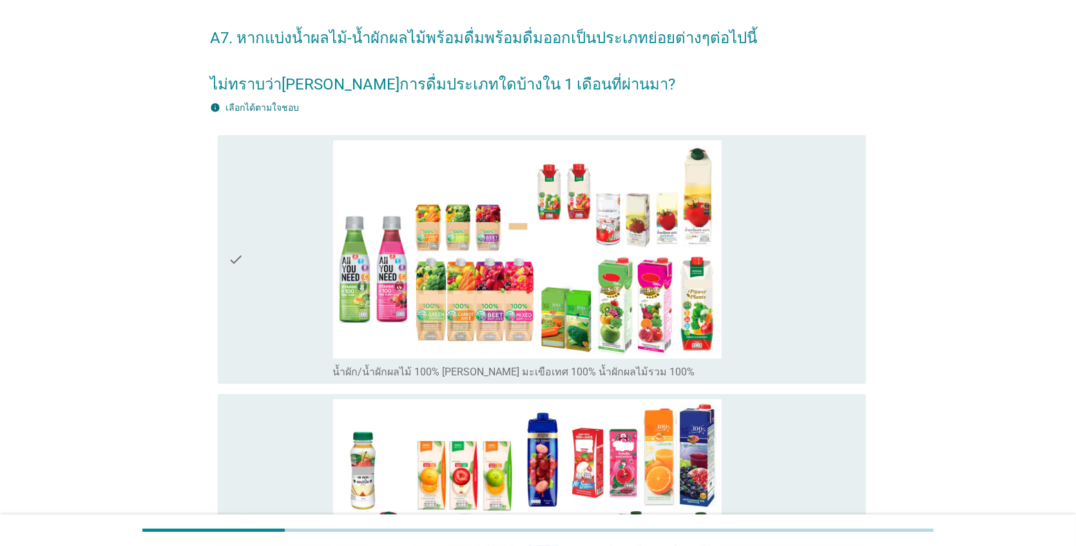
click at [256, 257] on div "check" at bounding box center [280, 259] width 104 height 238
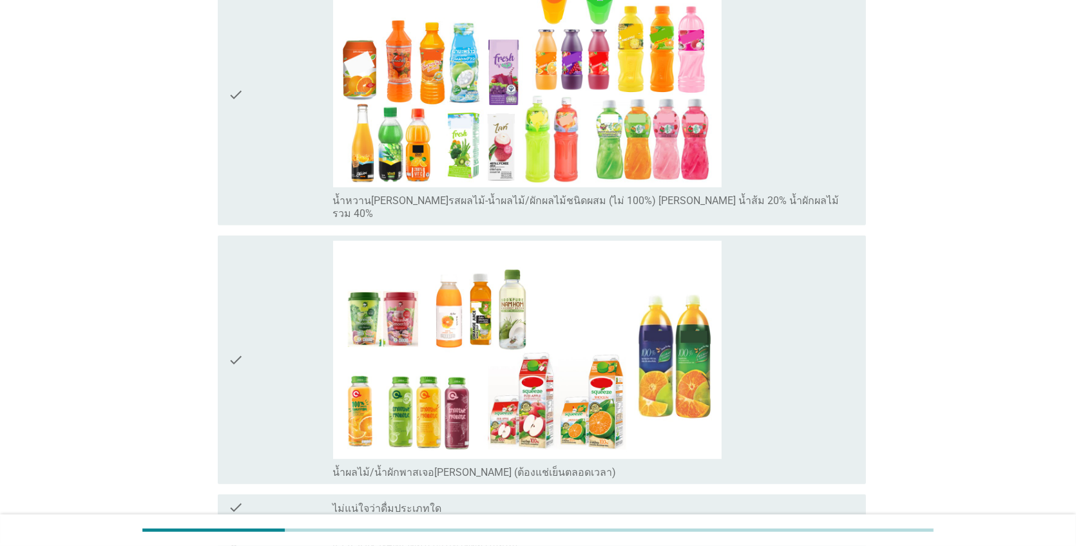
scroll to position [881, 0]
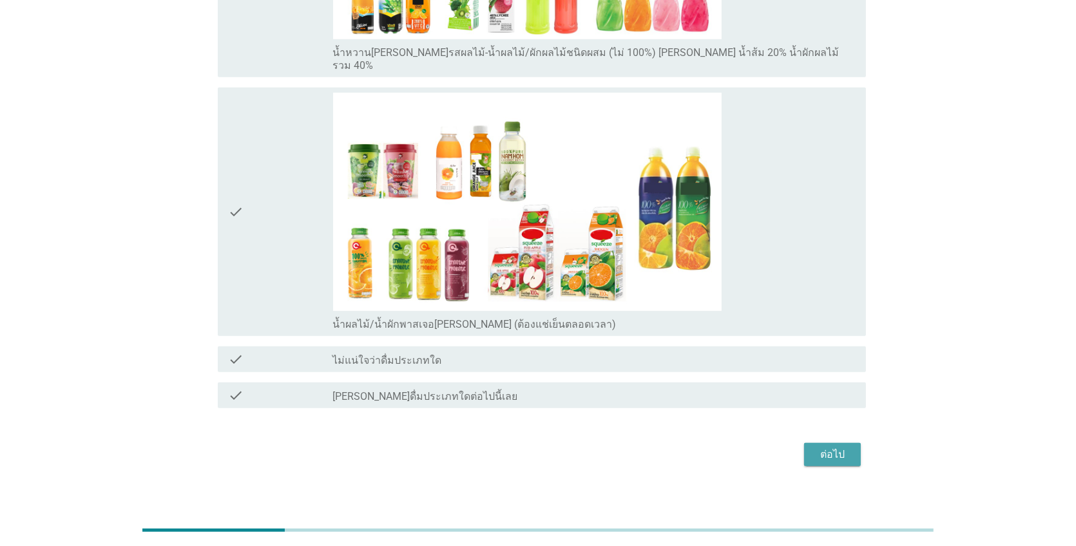
click at [831, 447] on div "ต่อไป" at bounding box center [832, 454] width 36 height 15
